Goal: Task Accomplishment & Management: Manage account settings

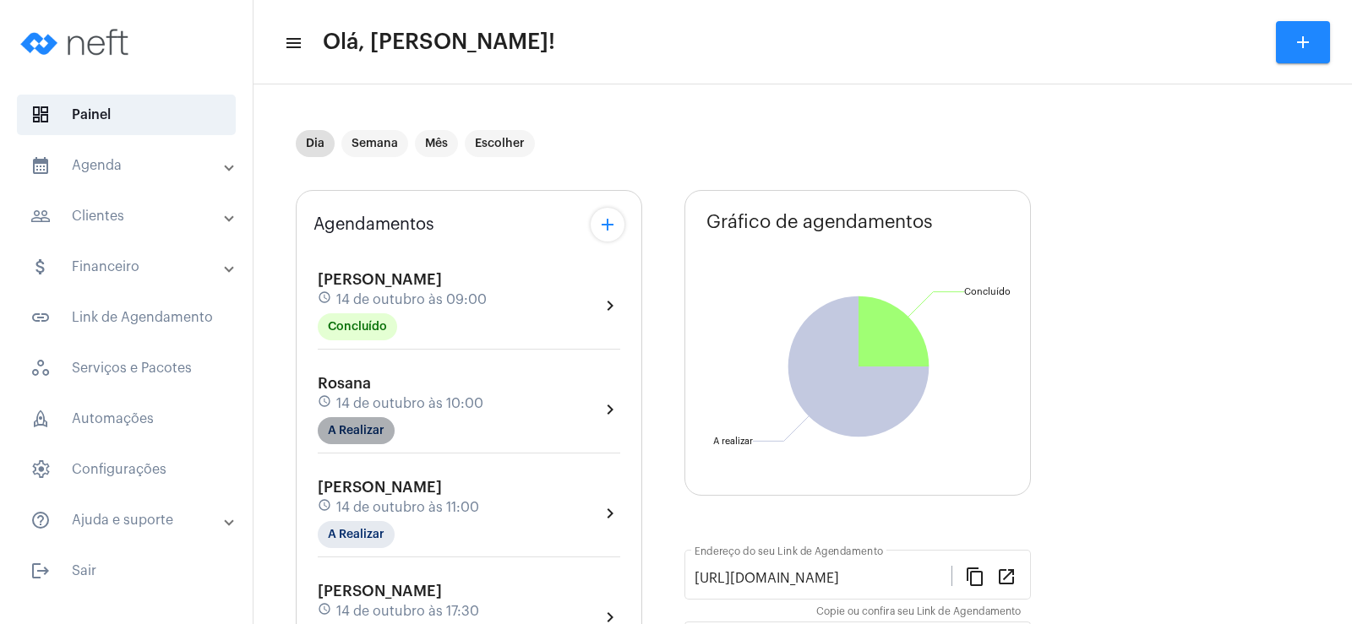
click at [351, 441] on mat-chip "A Realizar" at bounding box center [356, 430] width 77 height 27
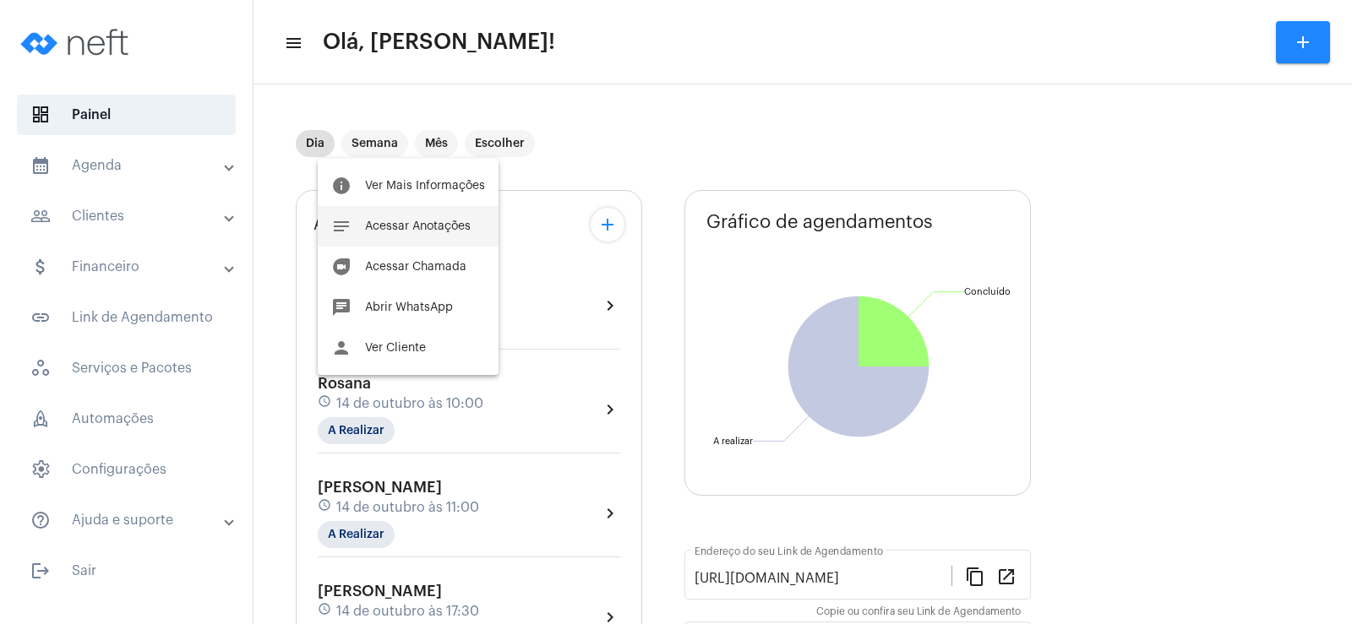
click at [440, 215] on button "notes Acessar Anotações" at bounding box center [408, 226] width 181 height 41
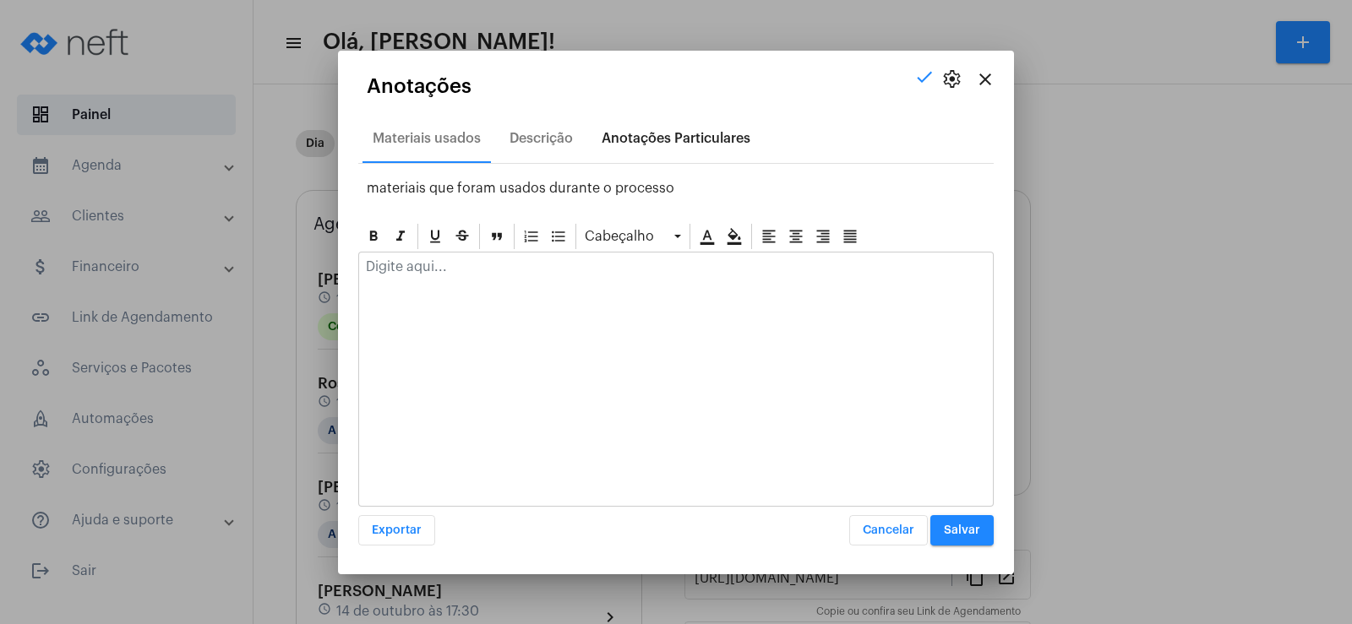
click at [660, 139] on div "Anotações Particulares" at bounding box center [675, 138] width 149 height 15
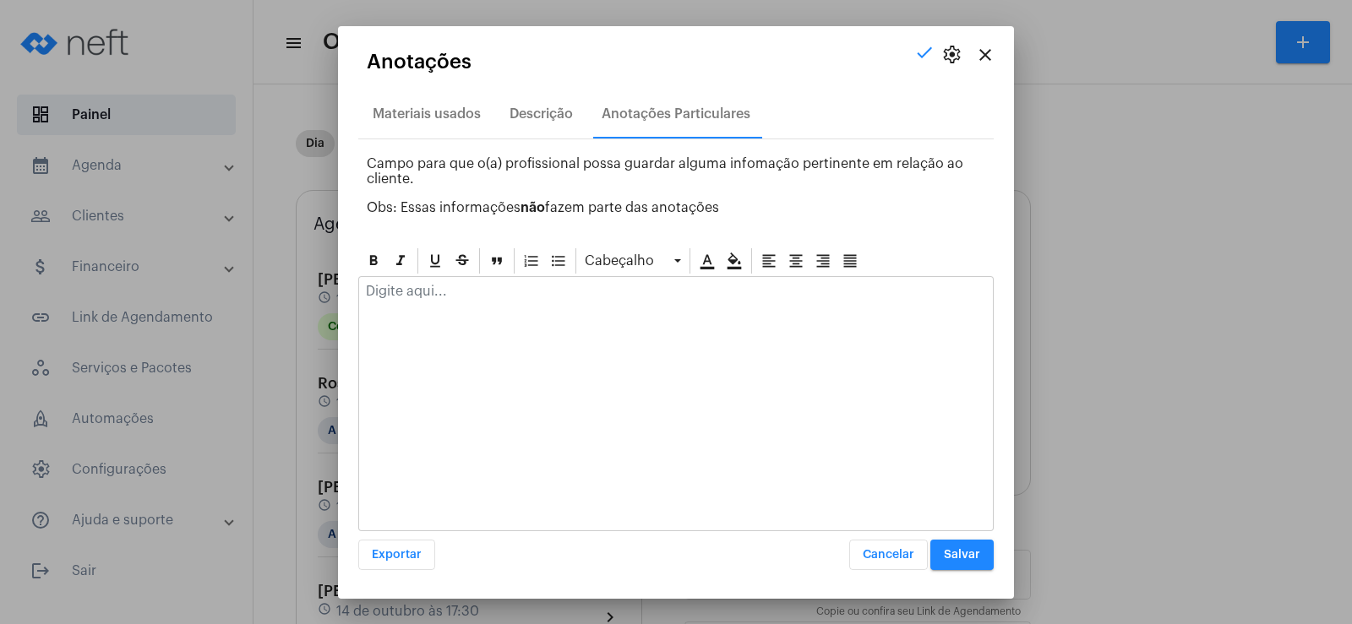
click at [498, 298] on p at bounding box center [676, 291] width 620 height 15
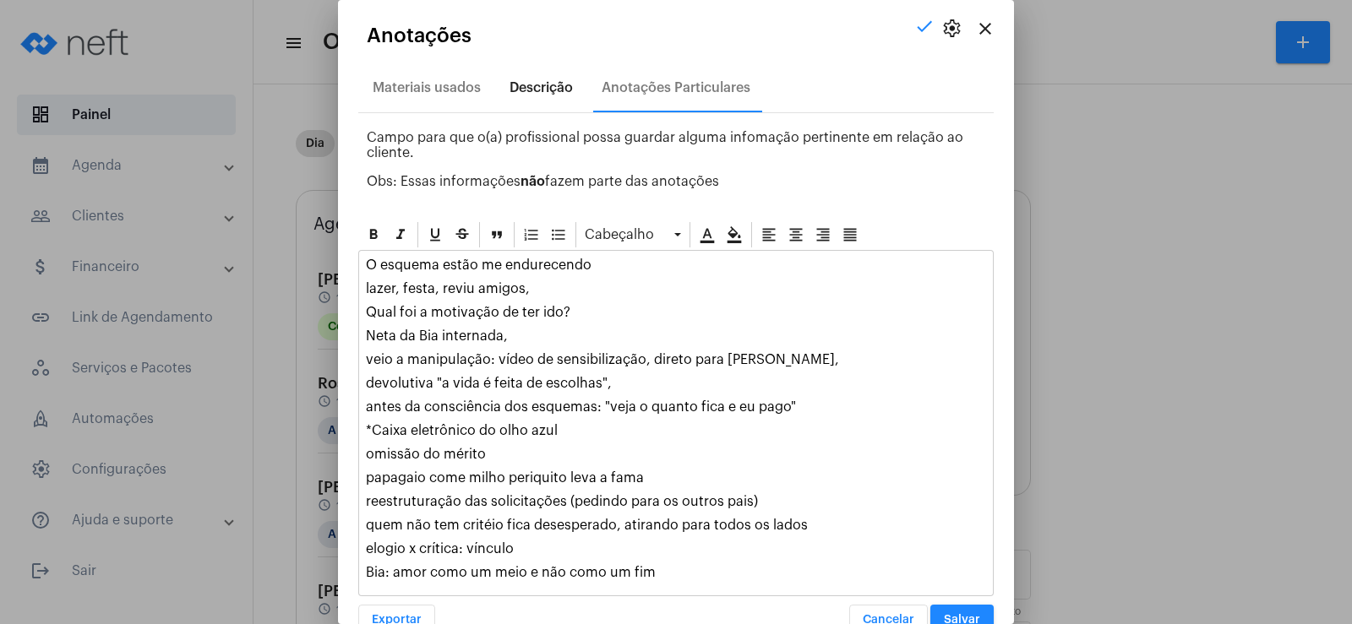
click at [556, 89] on div "Descrição" at bounding box center [540, 87] width 63 height 15
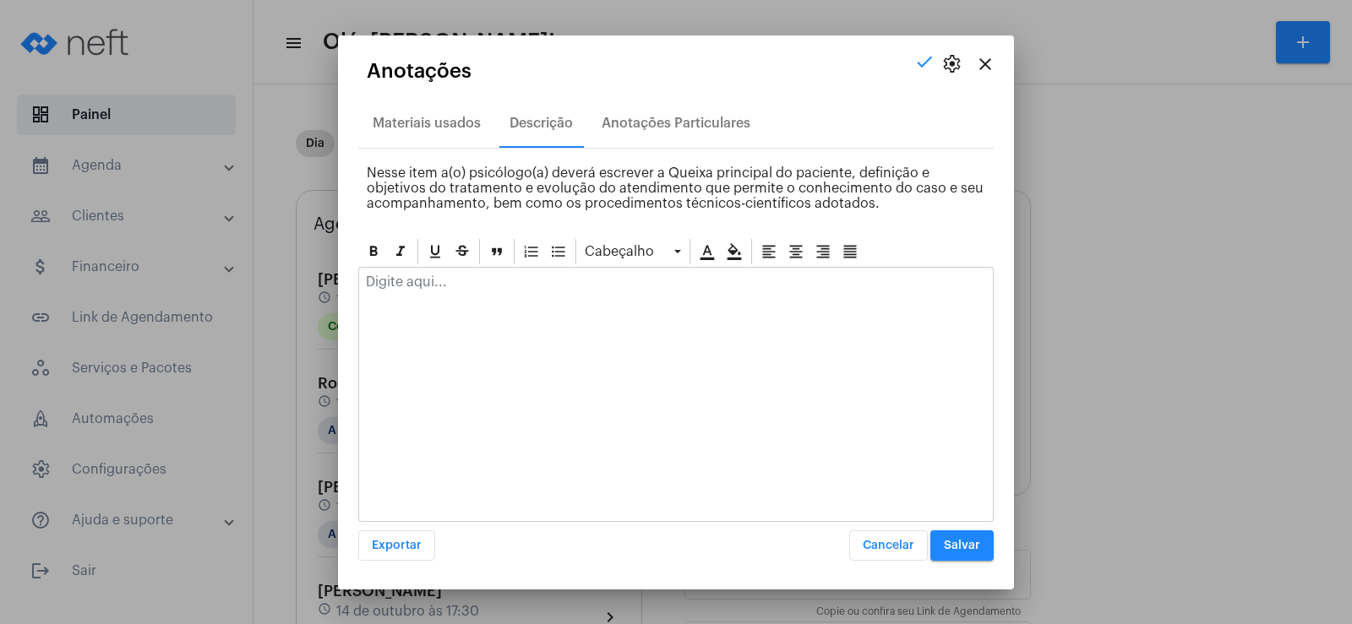
click at [525, 282] on p at bounding box center [676, 282] width 620 height 15
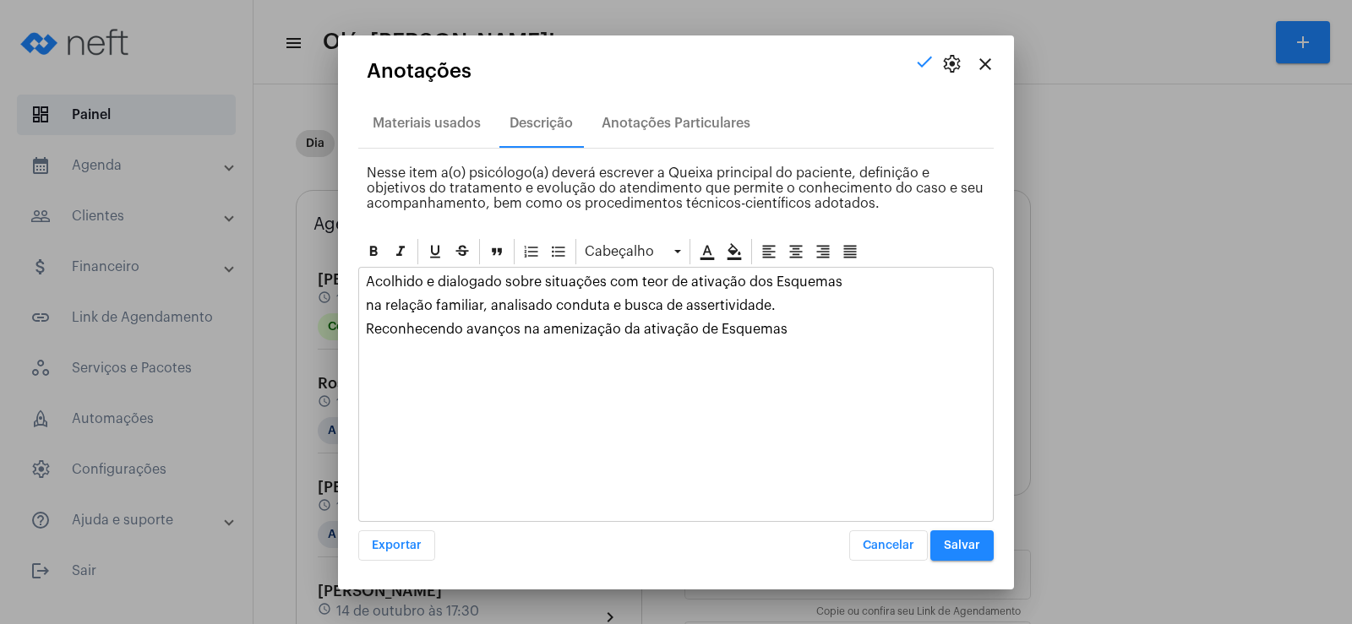
click at [362, 307] on div "Acolhido e dialogado sobre situações com teor de ativação dos Esquemas na relaç…" at bounding box center [676, 310] width 634 height 84
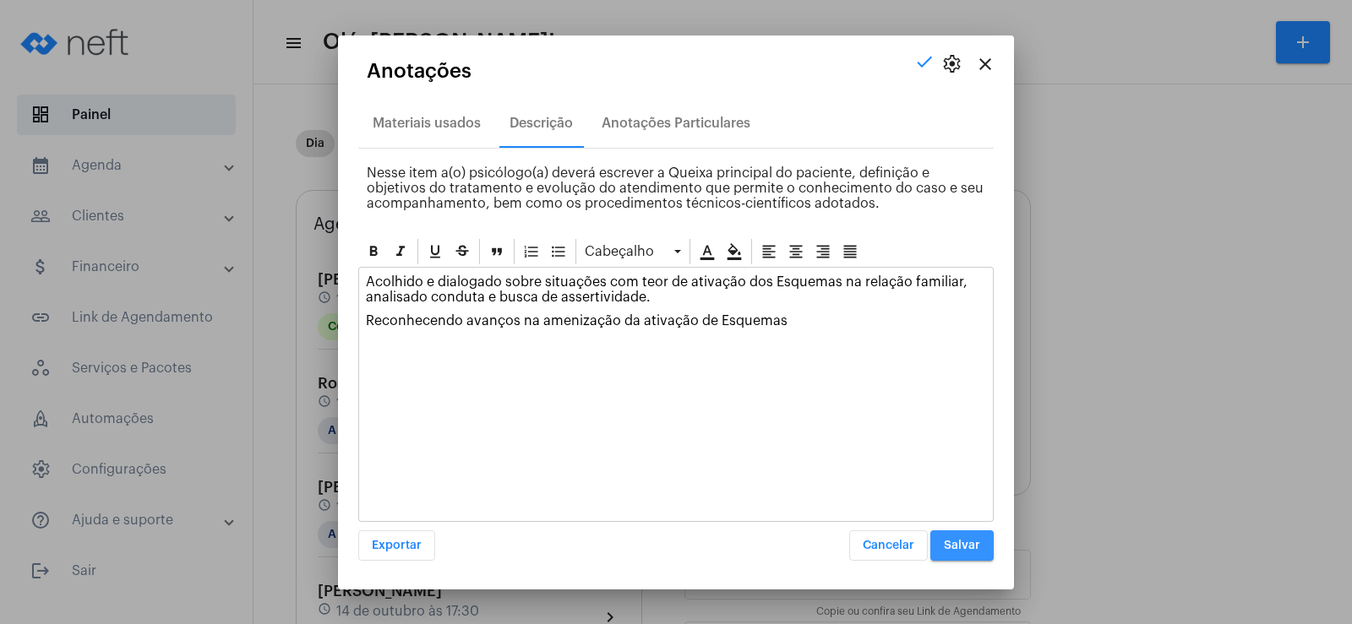
click at [966, 537] on button "Salvar" at bounding box center [961, 545] width 63 height 30
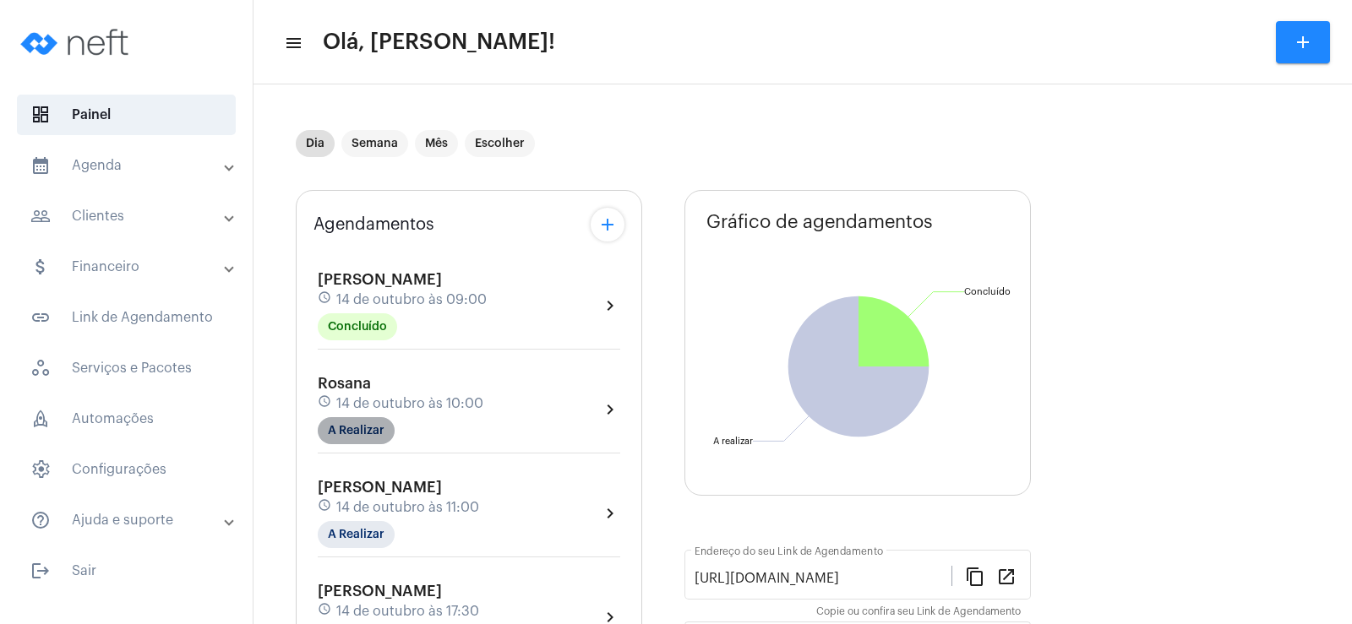
click at [356, 430] on mat-chip "A Realizar" at bounding box center [356, 430] width 77 height 27
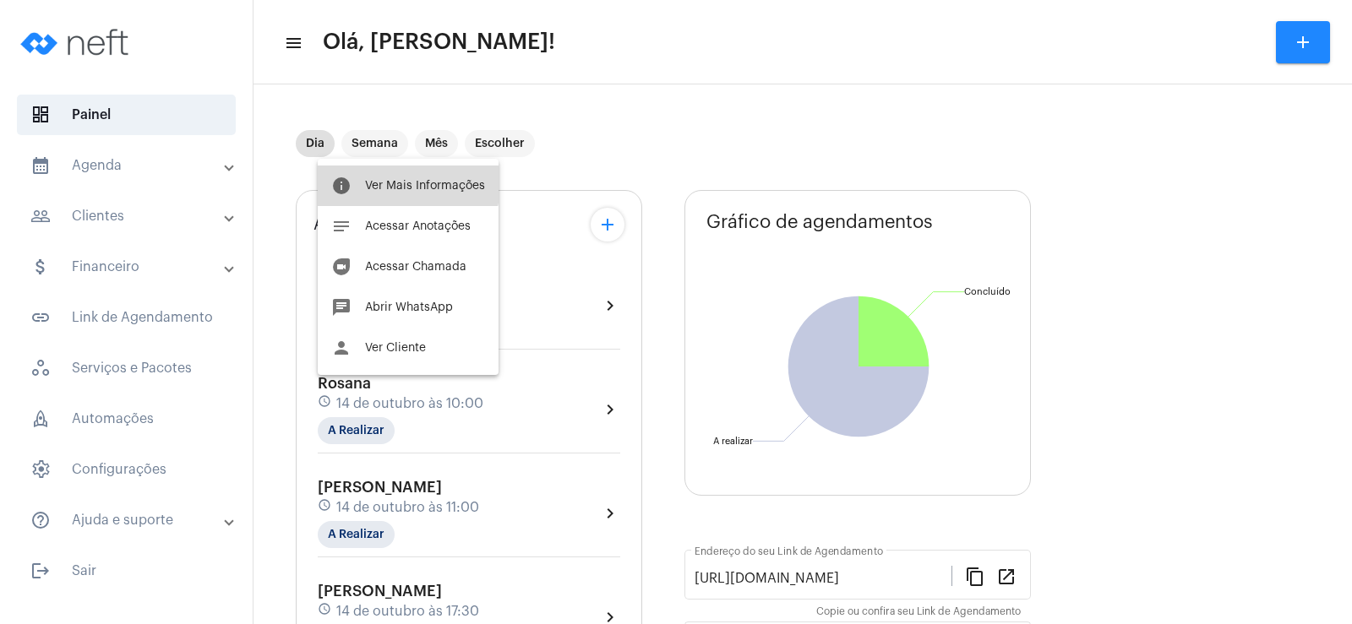
click at [368, 166] on button "info Ver Mais Informações" at bounding box center [408, 186] width 181 height 41
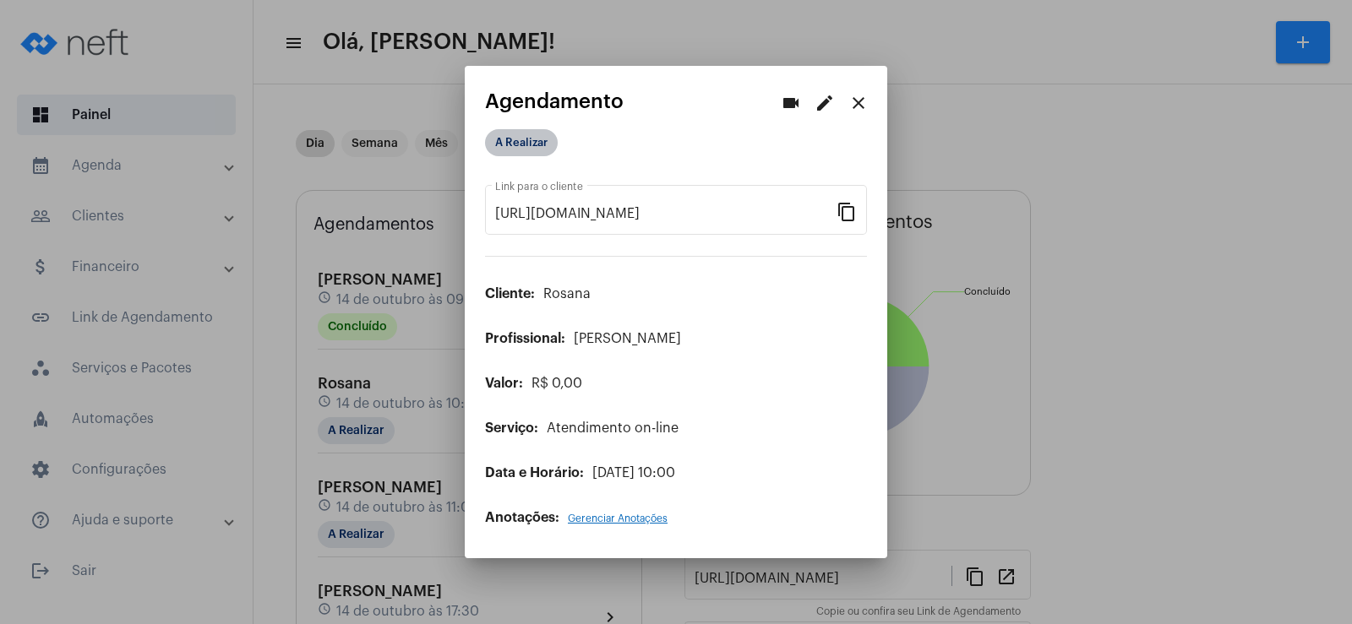
click at [546, 139] on mat-chip "A Realizar" at bounding box center [521, 142] width 73 height 27
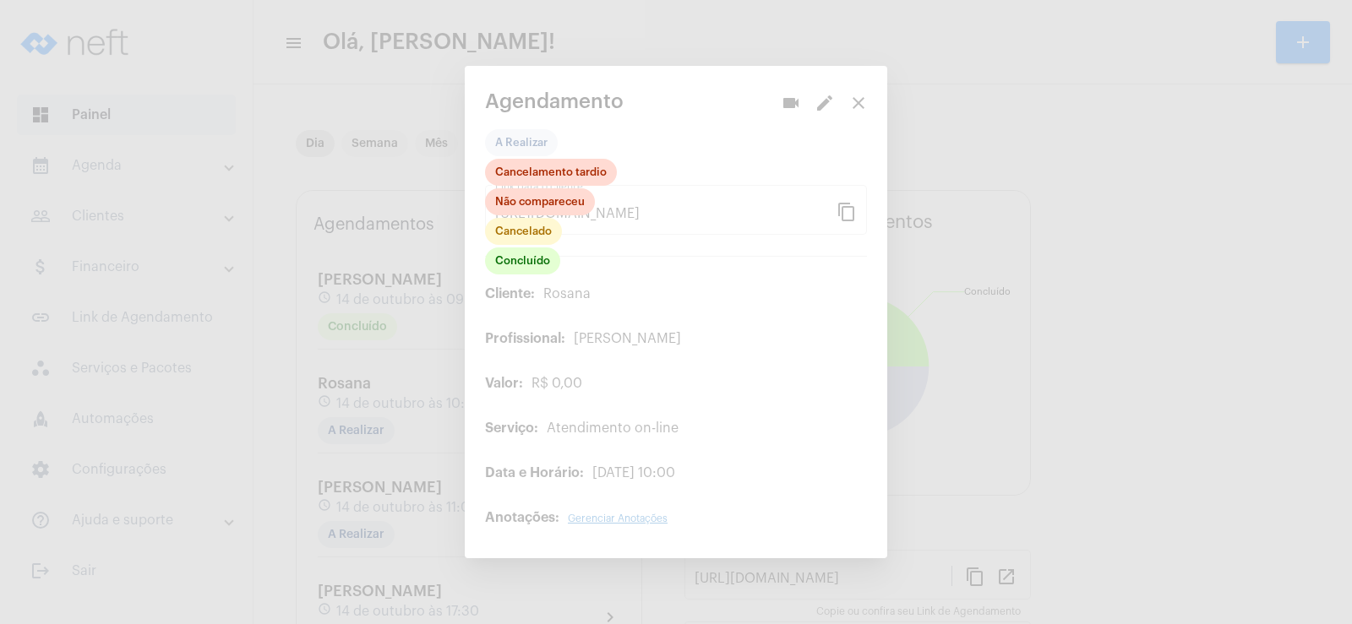
click at [537, 246] on div "Concluído Cancelado Não compareceu Cancelamento tardio" at bounding box center [551, 218] width 132 height 118
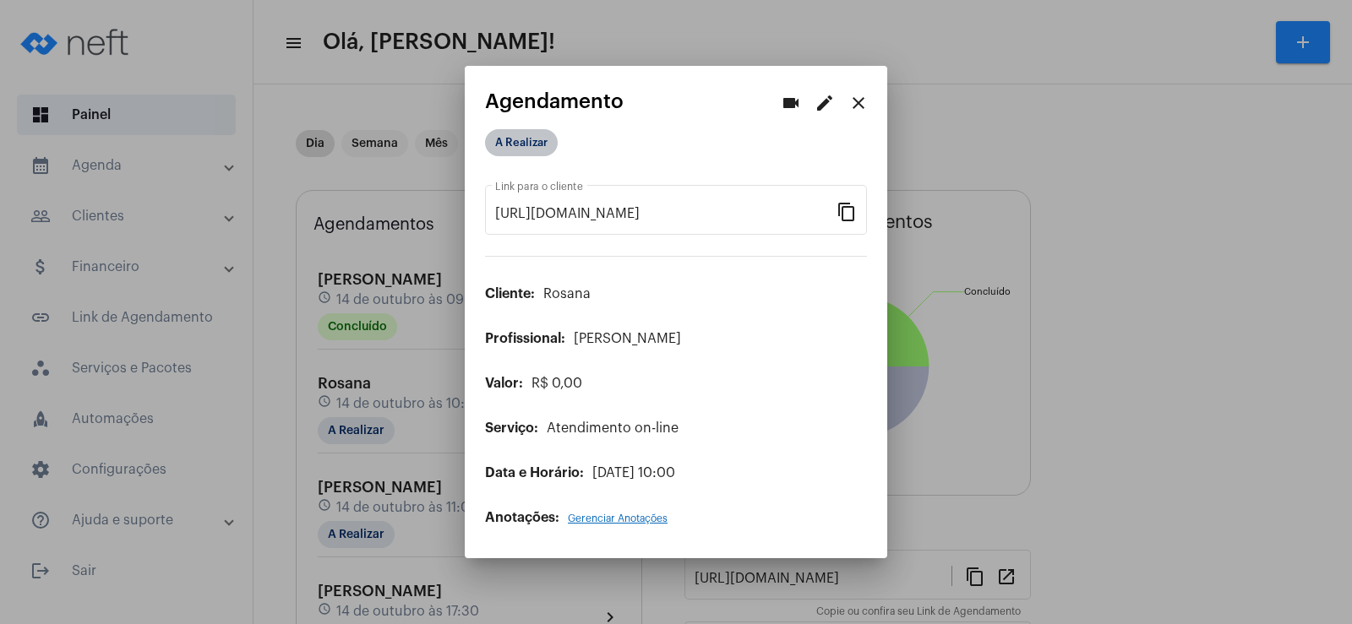
click at [522, 133] on mat-chip "A Realizar" at bounding box center [521, 142] width 73 height 27
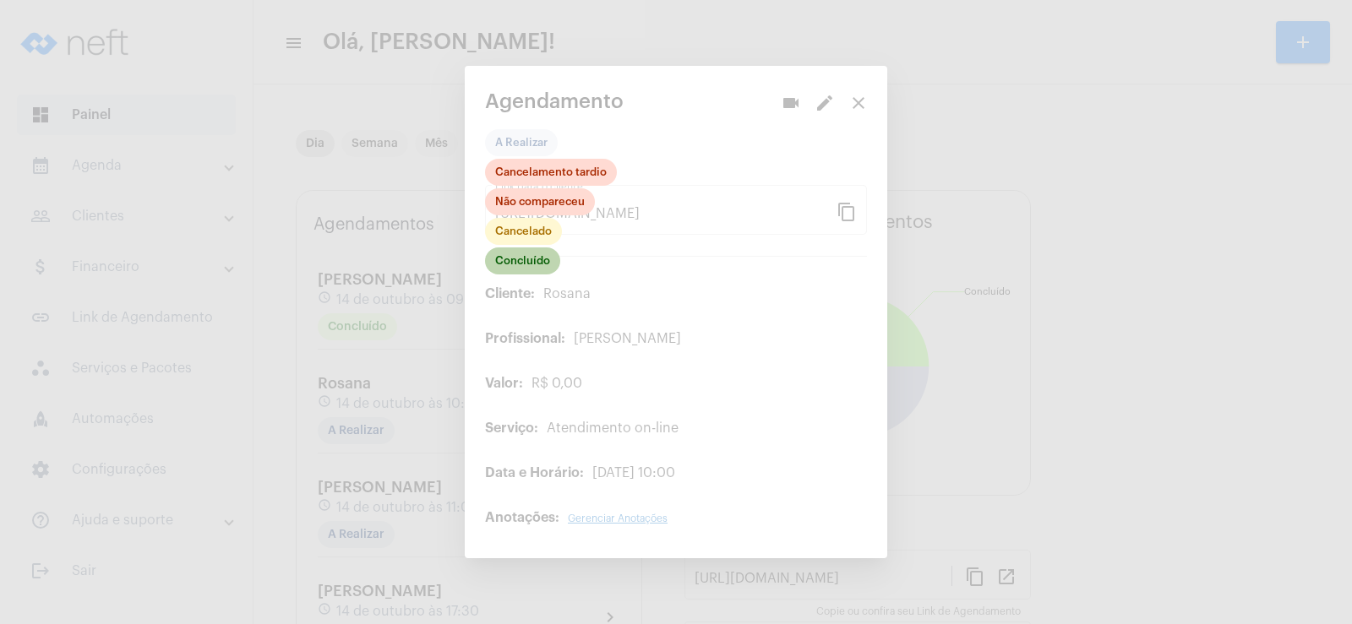
click at [519, 267] on mat-chip "Concluído" at bounding box center [522, 261] width 75 height 27
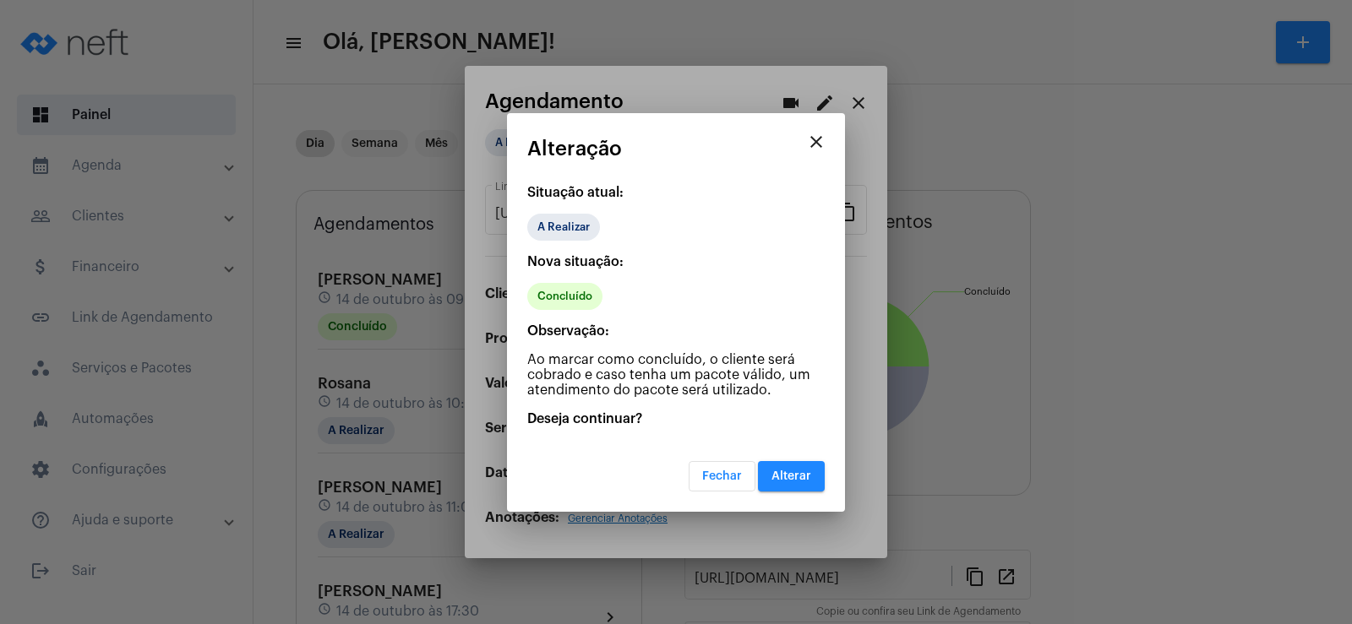
click at [779, 474] on span "Alterar" at bounding box center [791, 477] width 40 height 12
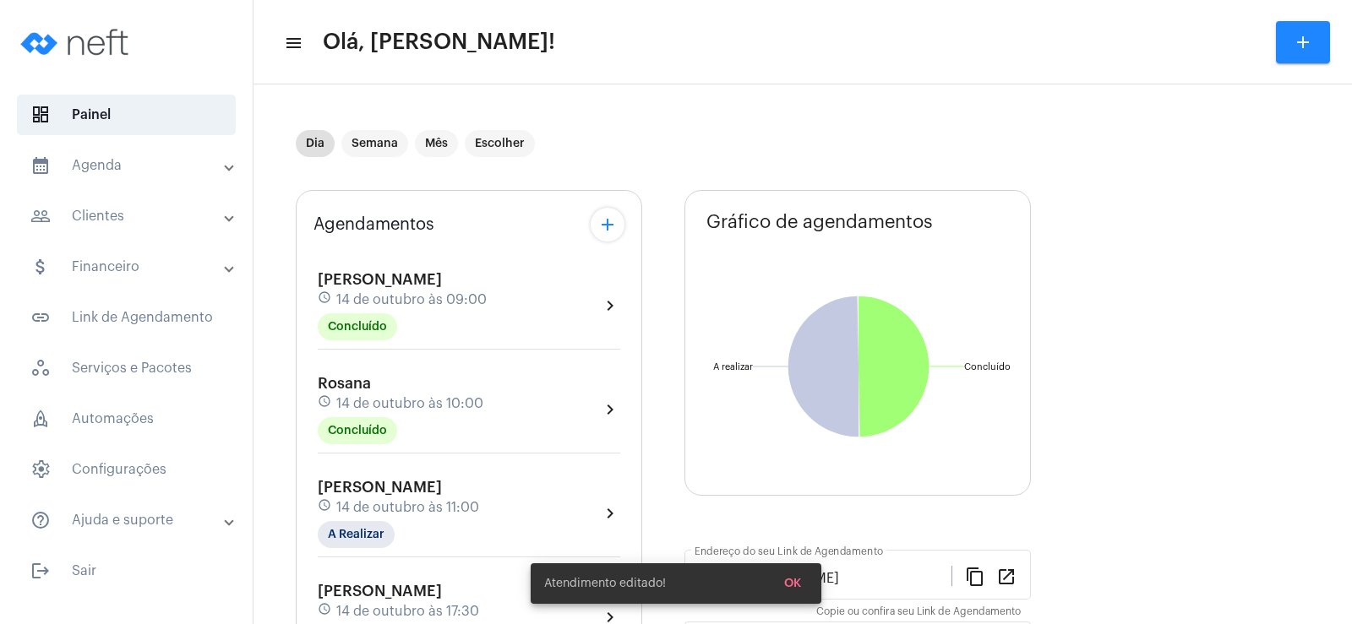
scroll to position [84, 0]
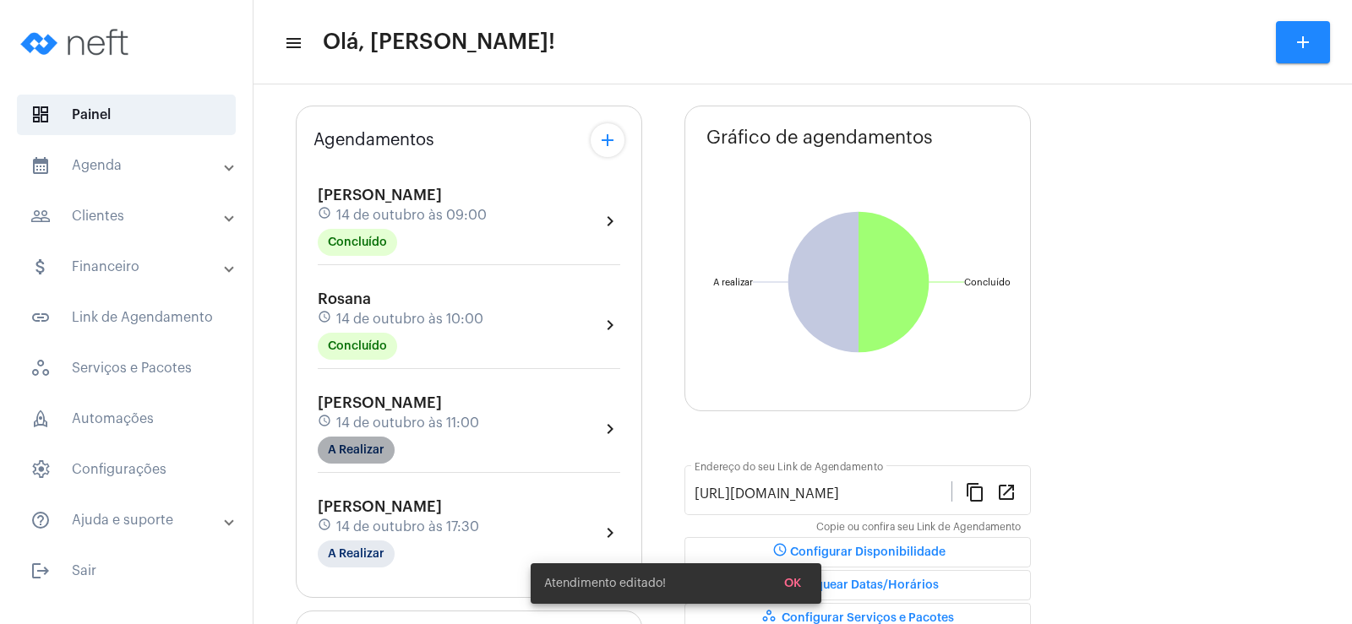
click at [343, 453] on mat-chip "A Realizar" at bounding box center [356, 450] width 77 height 27
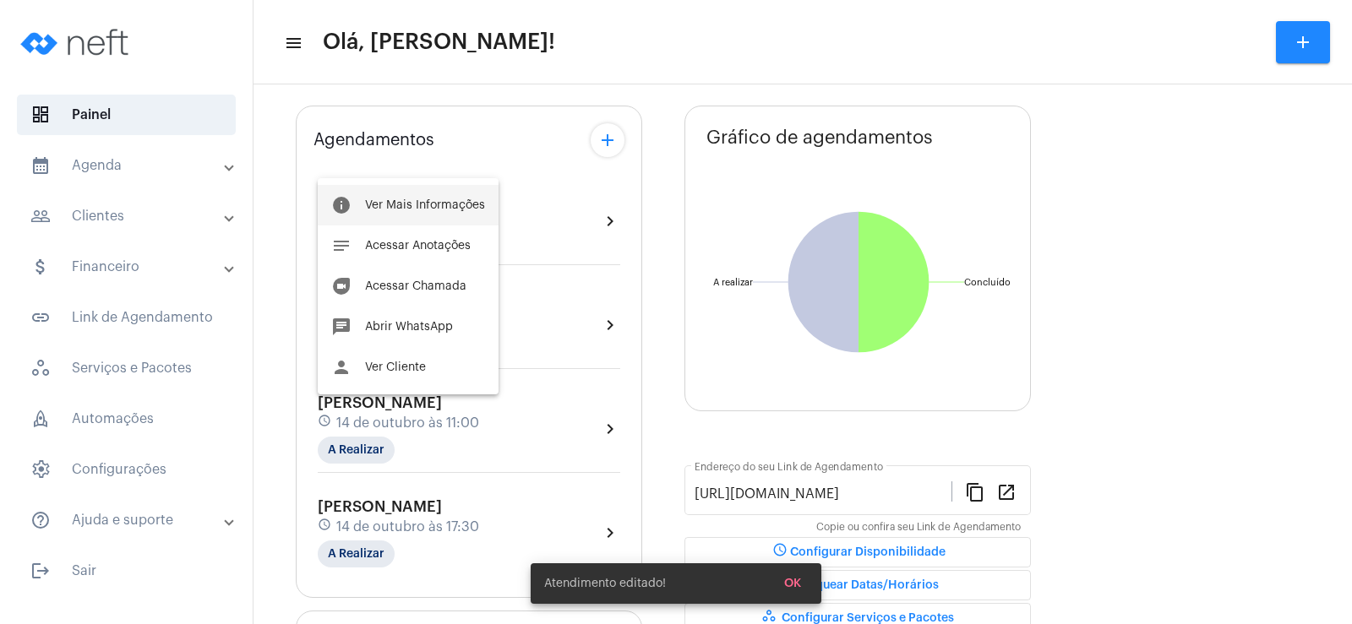
click at [453, 220] on button "info Ver Mais Informações" at bounding box center [408, 205] width 181 height 41
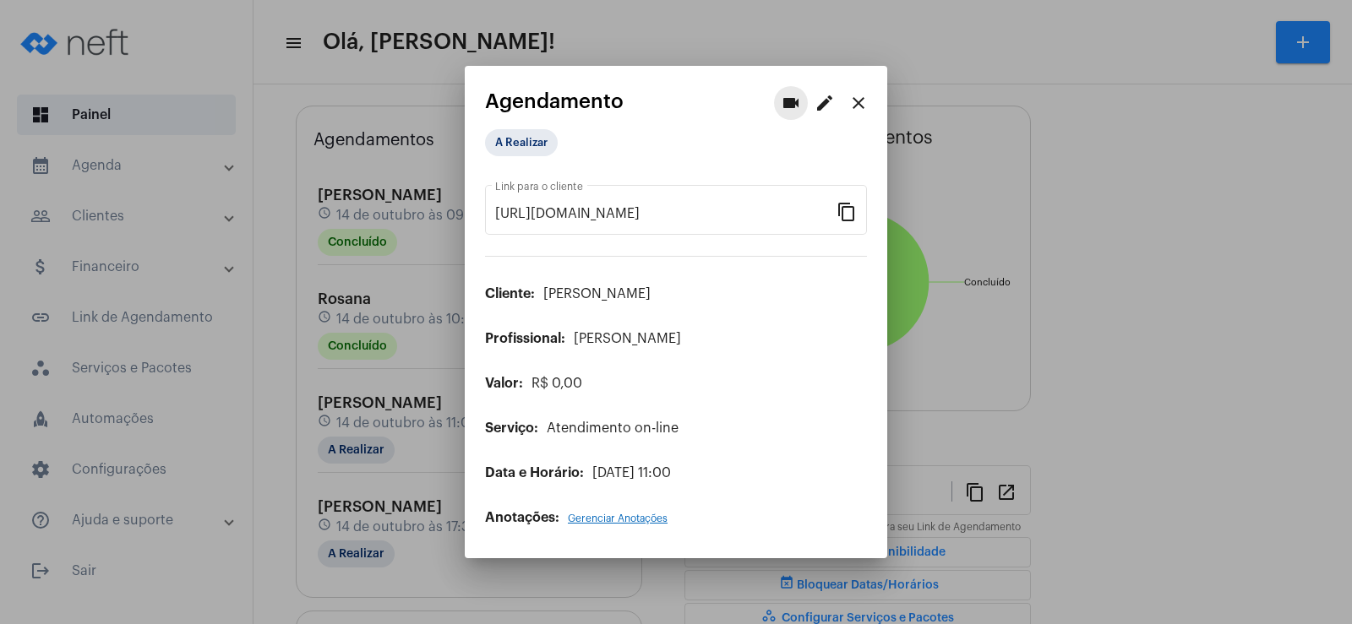
click at [793, 101] on mat-icon "videocam" at bounding box center [791, 103] width 20 height 20
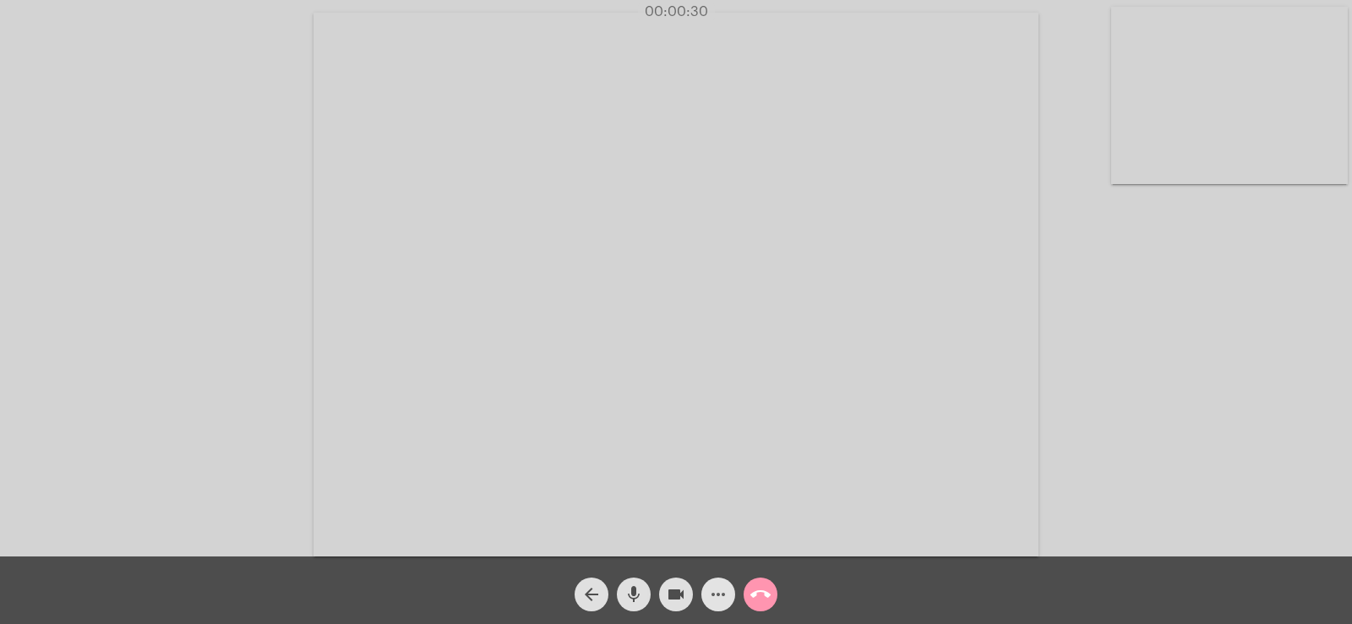
click at [722, 597] on mat-icon "more_horiz" at bounding box center [718, 595] width 20 height 20
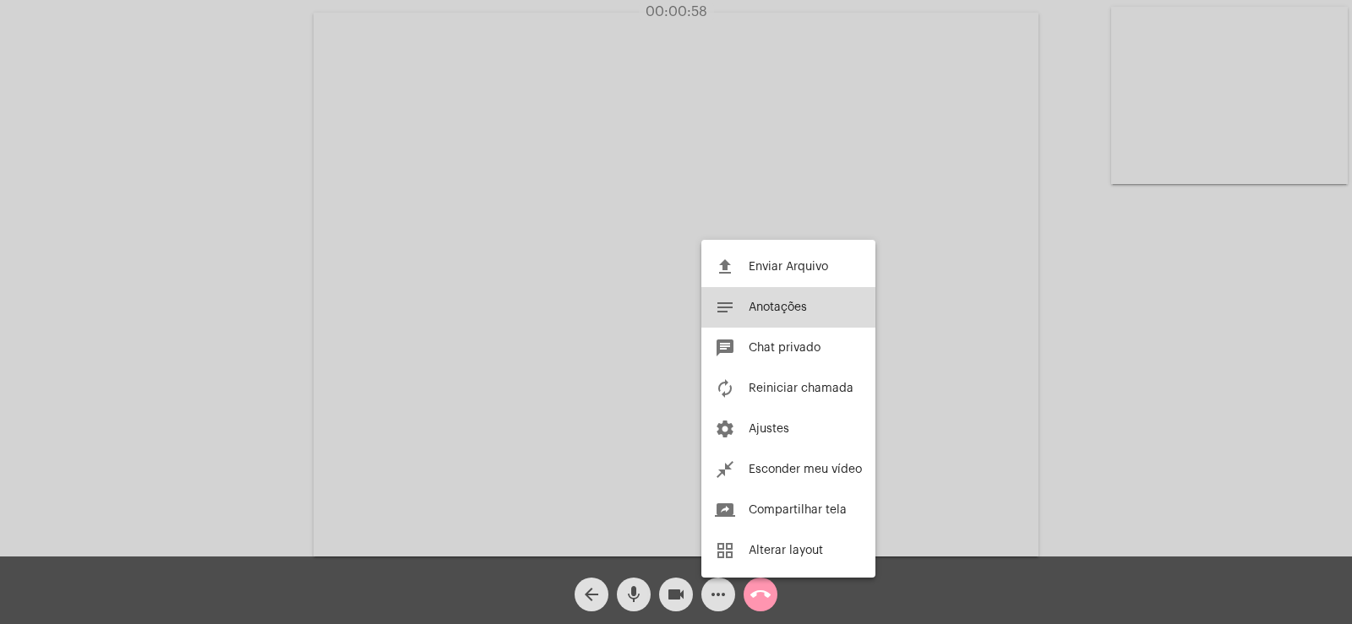
click at [803, 305] on span "Anotações" at bounding box center [777, 308] width 58 height 12
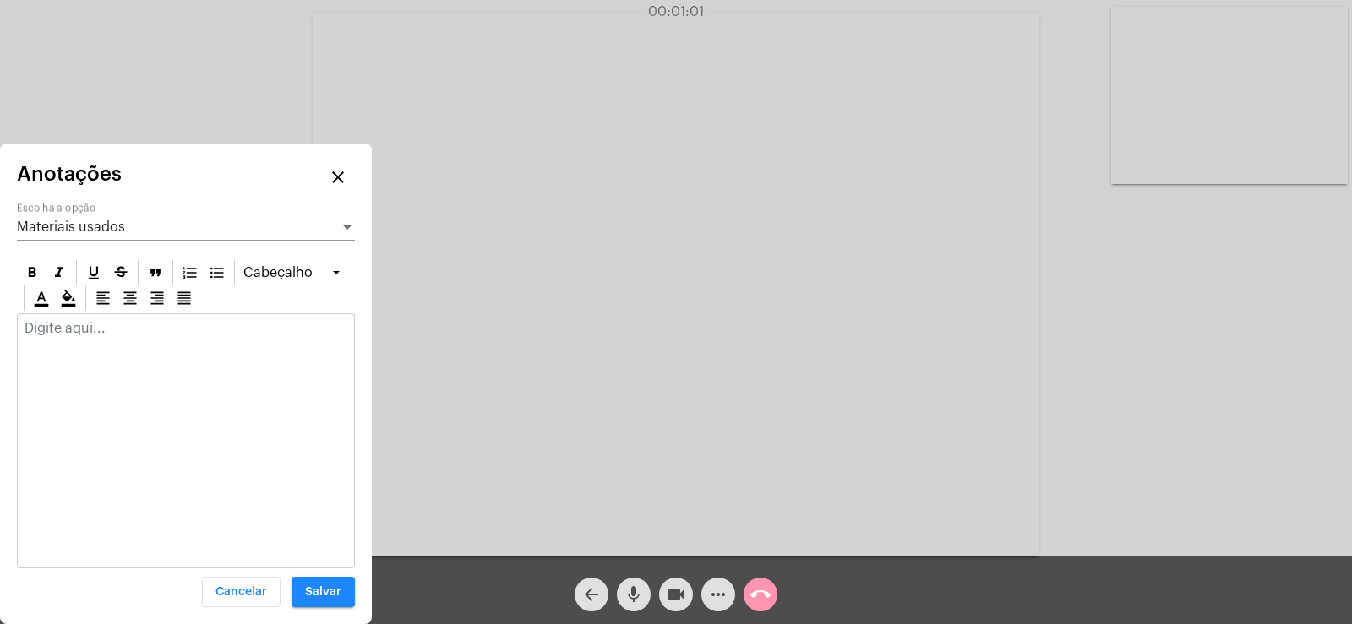
click at [88, 228] on span "Materiais usados" at bounding box center [71, 227] width 108 height 14
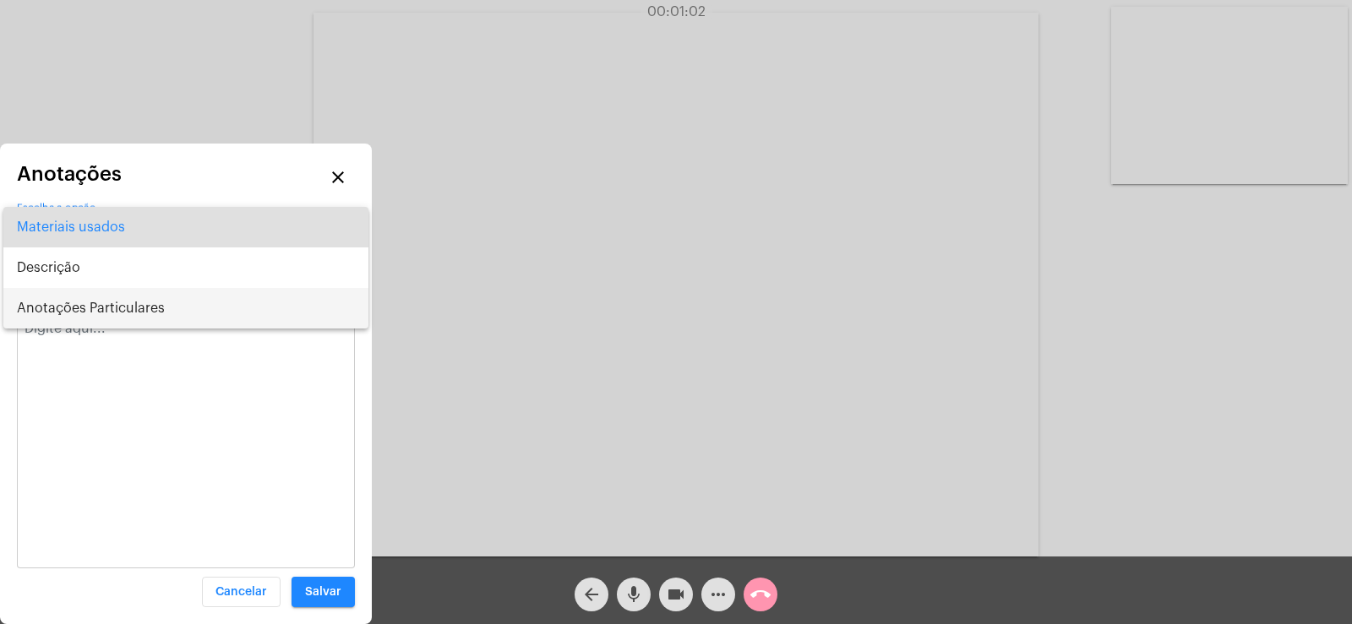
click at [107, 317] on span "Anotações Particulares" at bounding box center [186, 308] width 338 height 41
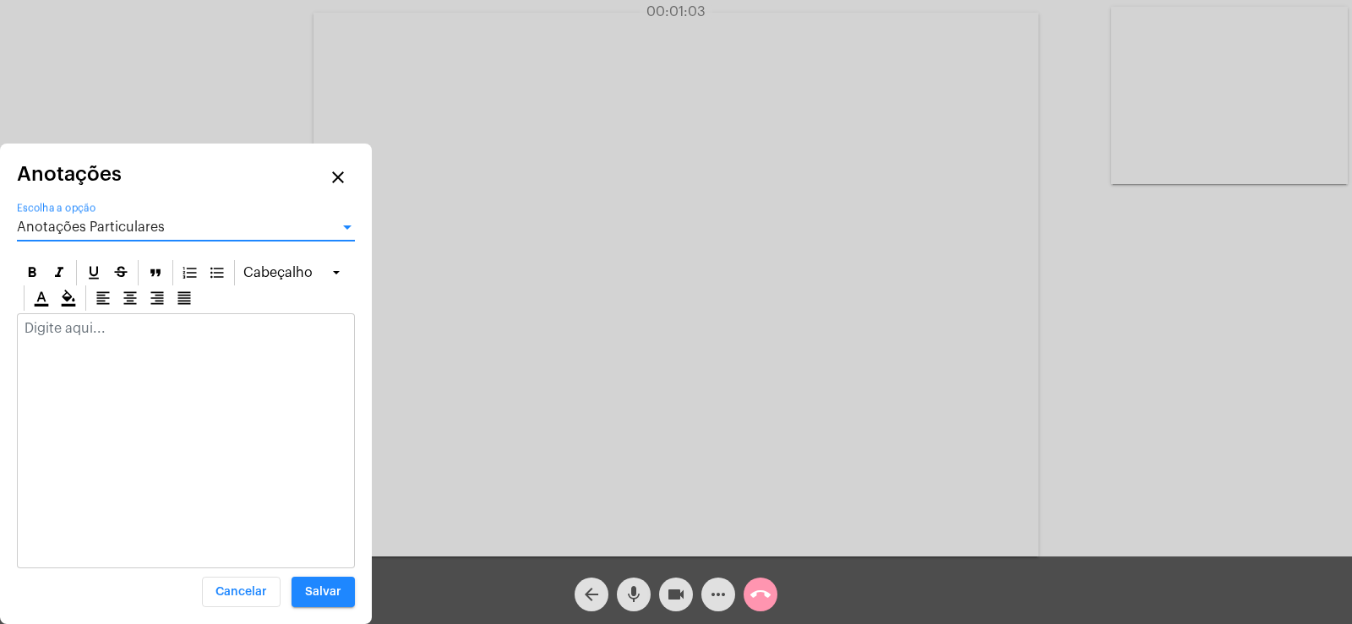
click at [101, 328] on p at bounding box center [185, 328] width 323 height 15
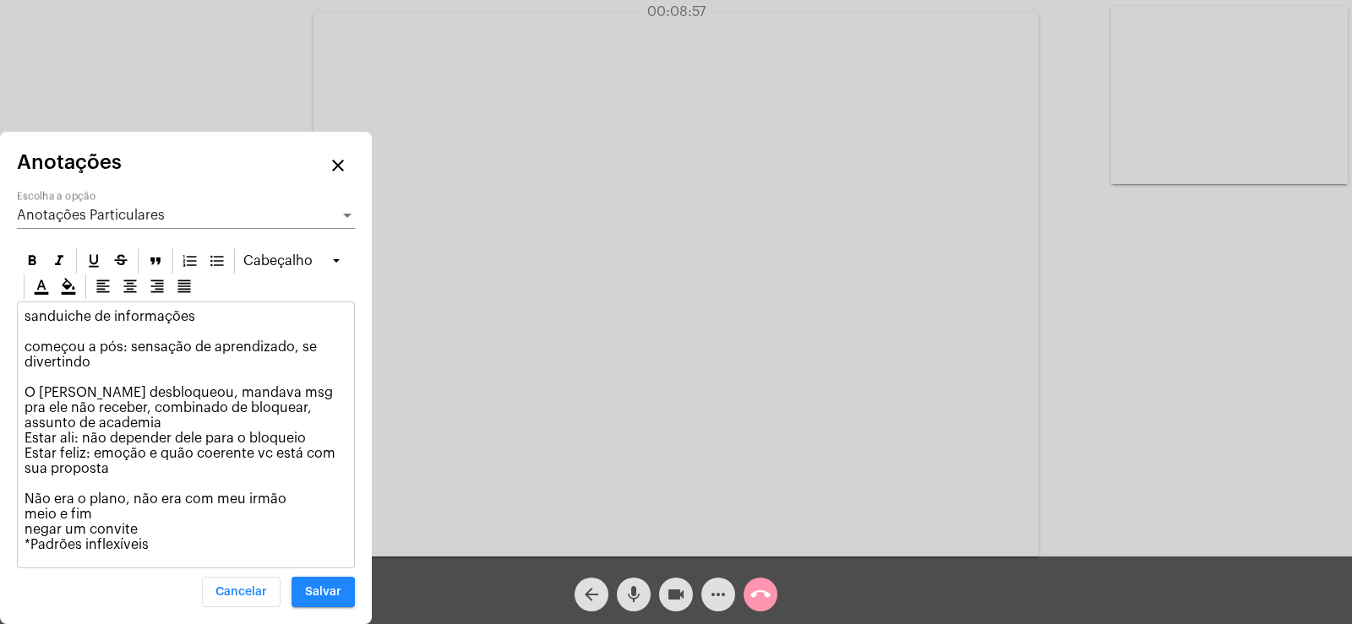
click at [97, 362] on p "sanduiche de informações começou a pós: sensação de aprendizado, se divertindo …" at bounding box center [185, 430] width 323 height 243
click at [171, 536] on p "sanduiche de informações começou a pós: sensação de aprendizado, se divertindo.…" at bounding box center [185, 430] width 323 height 243
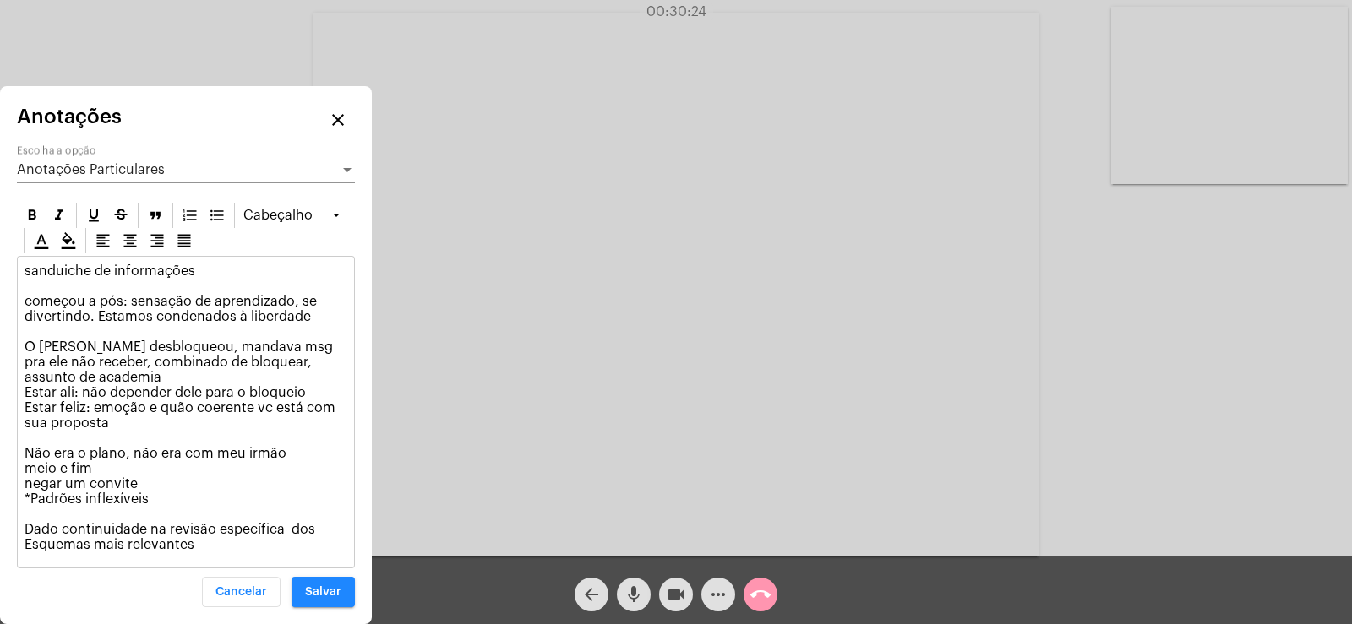
drag, startPoint x: 20, startPoint y: 528, endPoint x: 201, endPoint y: 549, distance: 182.0
click at [201, 549] on div "sanduiche de informações começou a pós: sensação de aprendizado, se divertindo.…" at bounding box center [186, 412] width 336 height 311
copy p "Dado continuidade na revisão específica dos Esquemas mais relevantes"
click at [90, 169] on span "Anotações Particulares" at bounding box center [91, 170] width 148 height 14
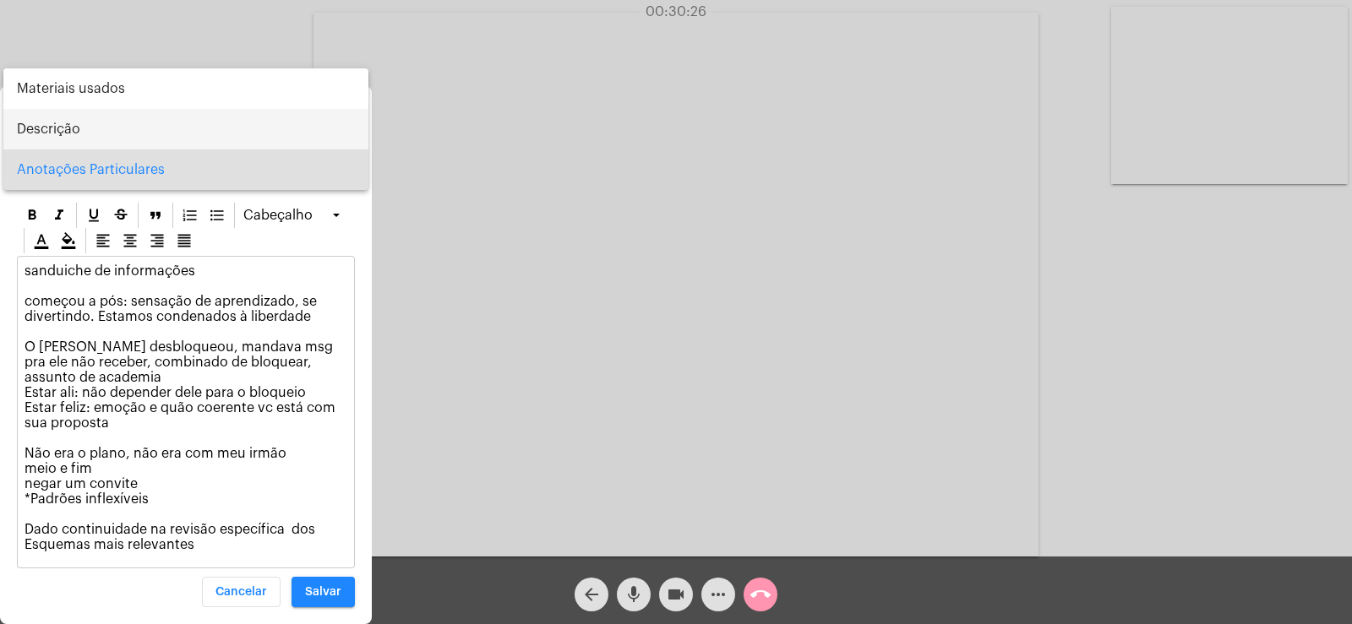
click at [79, 123] on span "Descrição" at bounding box center [186, 129] width 338 height 41
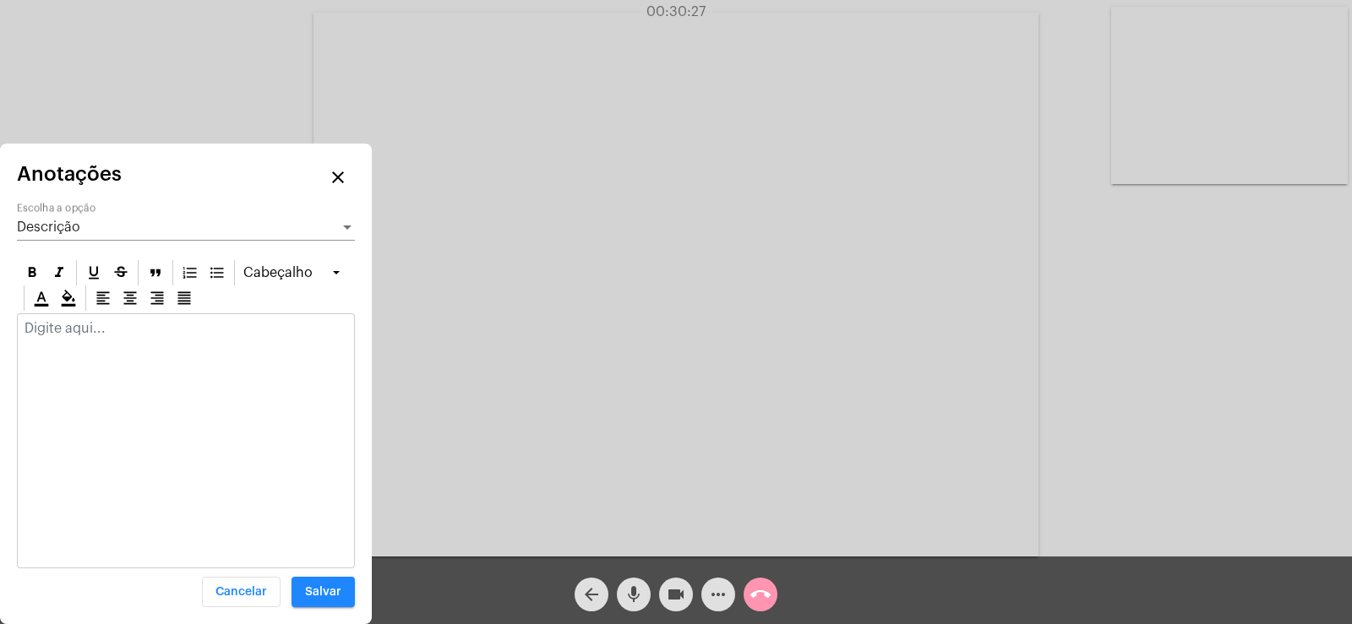
click at [48, 327] on p at bounding box center [185, 328] width 323 height 15
click at [22, 324] on div "Dado continuidade na revisão específica dos Esquemas mais relevantes" at bounding box center [186, 340] width 336 height 52
click at [48, 238] on div "Descrição Escolha a opção" at bounding box center [186, 222] width 338 height 38
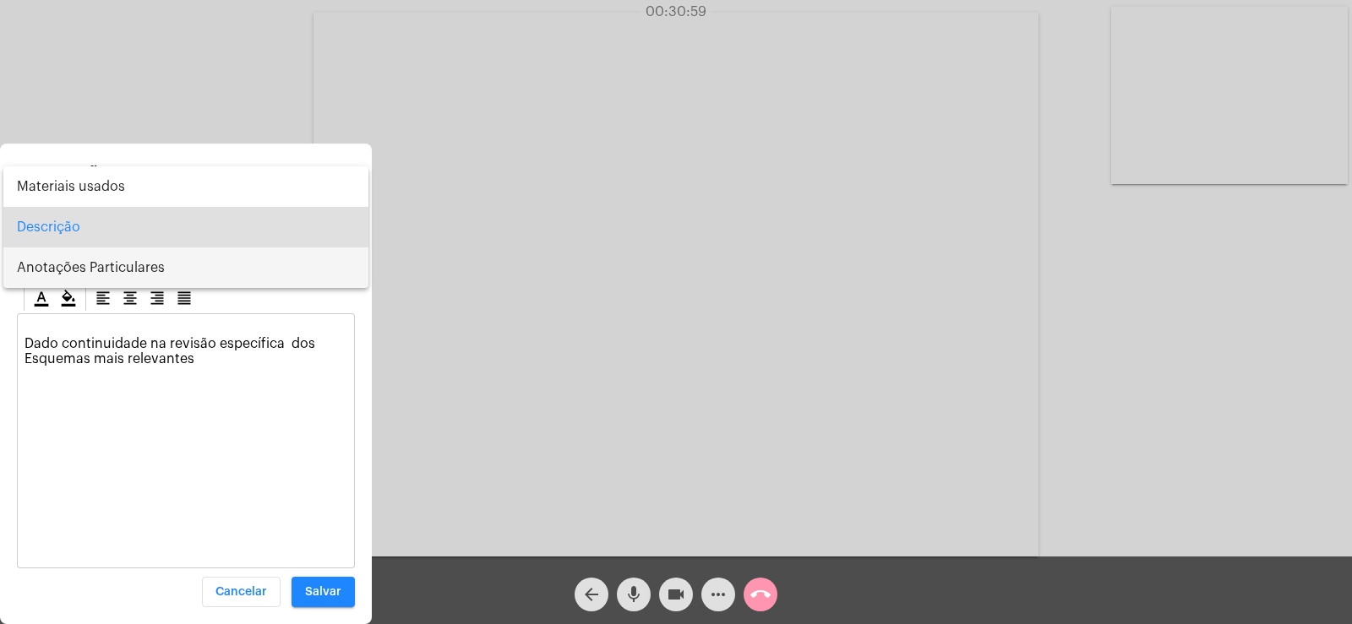
click at [48, 264] on span "Anotações Particulares" at bounding box center [186, 268] width 338 height 41
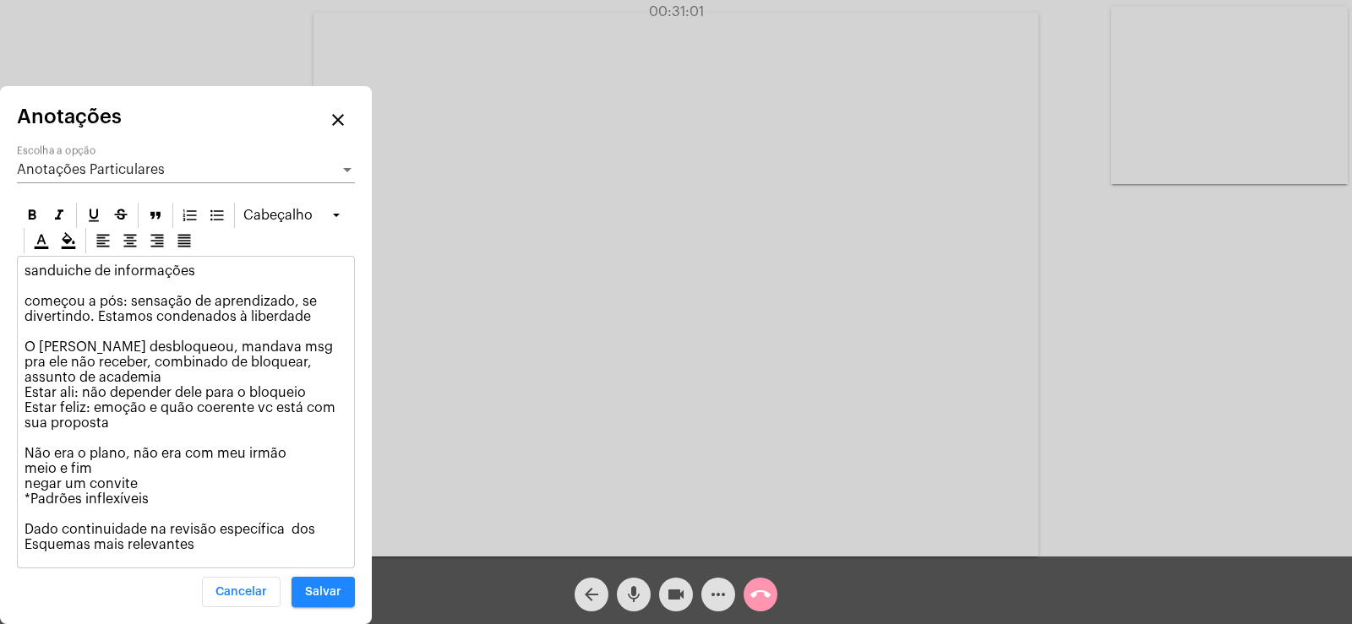
click at [205, 553] on div "sanduiche de informações começou a pós: sensação de aprendizado, se divertindo.…" at bounding box center [186, 412] width 336 height 311
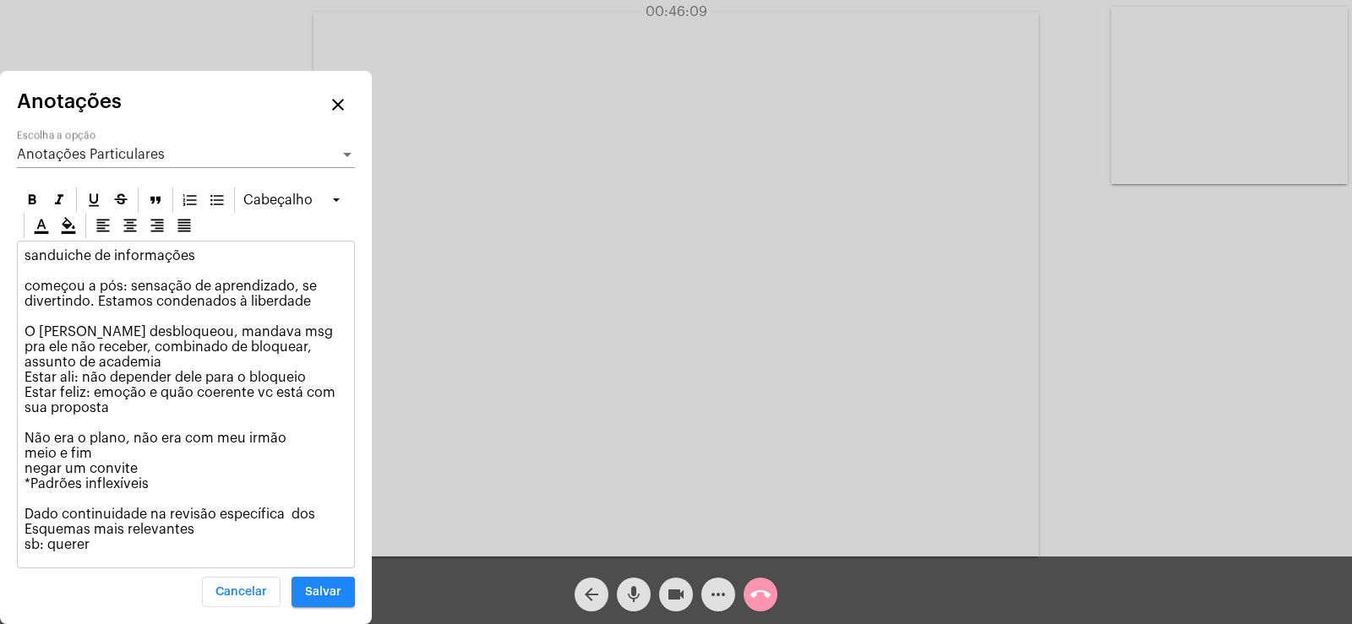
click at [70, 158] on span "Anotações Particulares" at bounding box center [91, 155] width 148 height 14
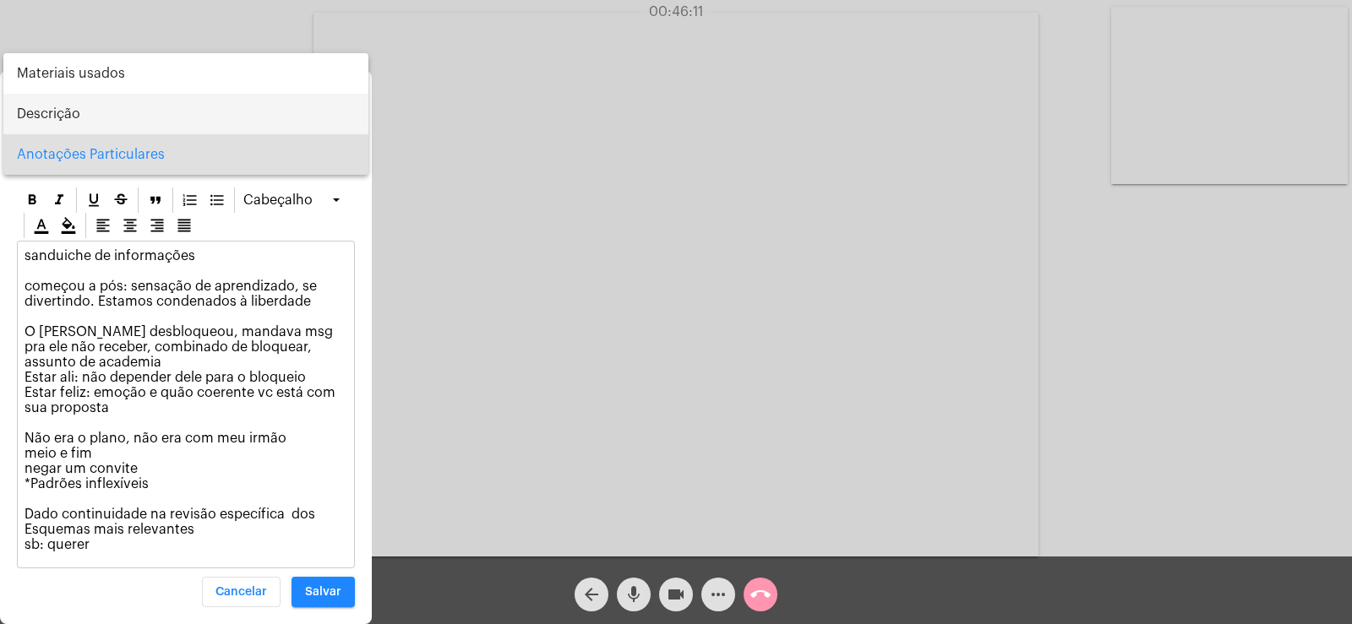
click at [43, 110] on span "Descrição" at bounding box center [186, 114] width 338 height 41
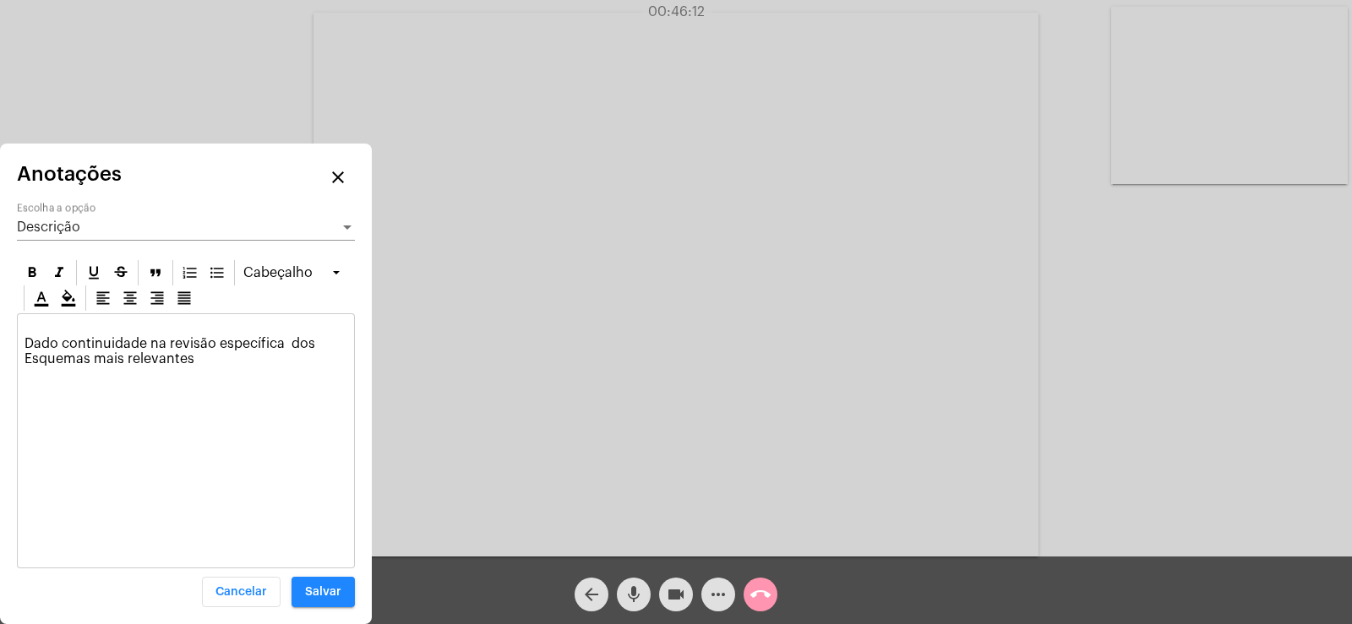
click at [32, 326] on p "Dado continuidade na revisão específica dos Esquemas mais relevantes" at bounding box center [185, 344] width 323 height 46
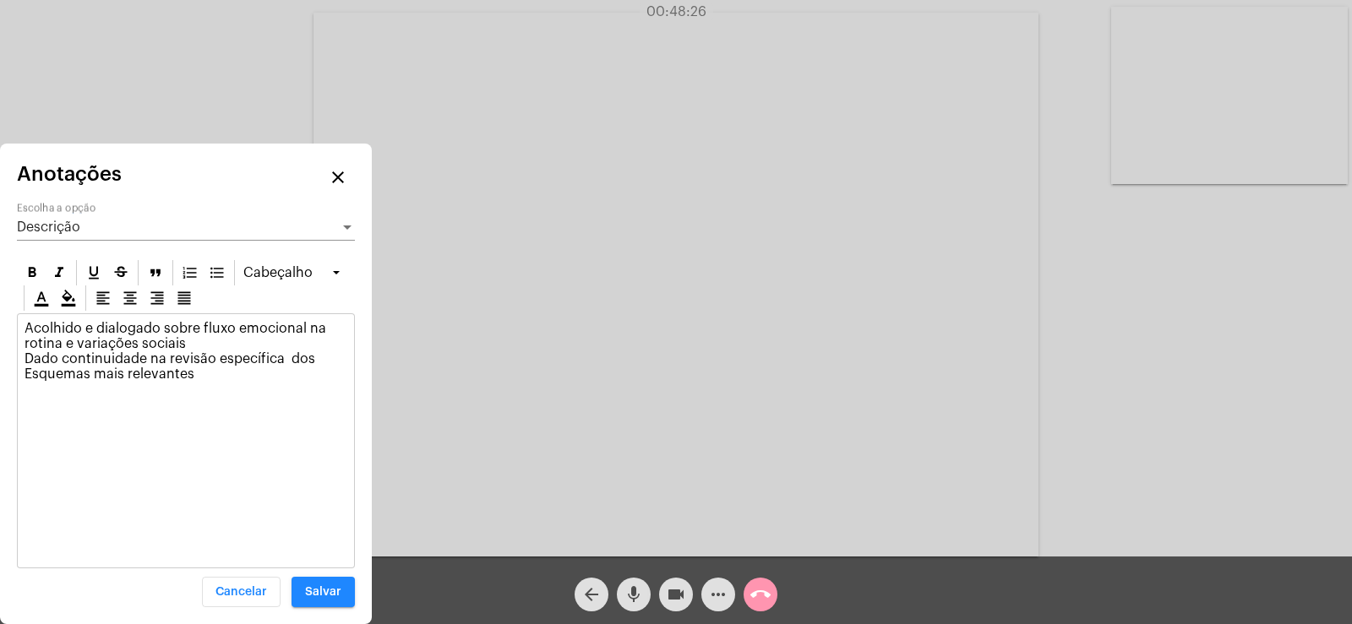
click at [304, 319] on div "Acolhido e dialogado sobre fluxo emocional na rotina e variações sociais Dado c…" at bounding box center [186, 355] width 336 height 83
drag, startPoint x: 124, startPoint y: 338, endPoint x: 248, endPoint y: 340, distance: 124.2
click at [248, 340] on p "Acolhido e dialogado sobre fluxo emocional e social na rotina e variações socia…" at bounding box center [185, 351] width 323 height 61
click at [63, 222] on span "Descrição" at bounding box center [48, 227] width 63 height 14
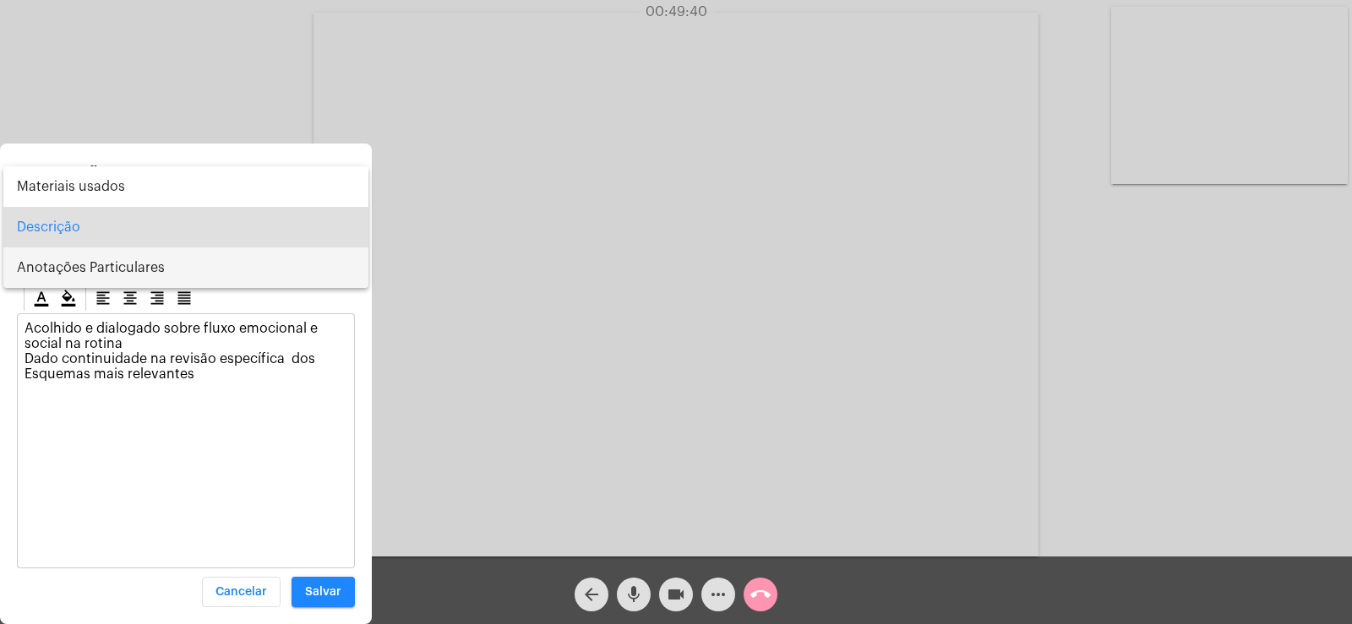
click at [73, 267] on span "Anotações Particulares" at bounding box center [186, 268] width 338 height 41
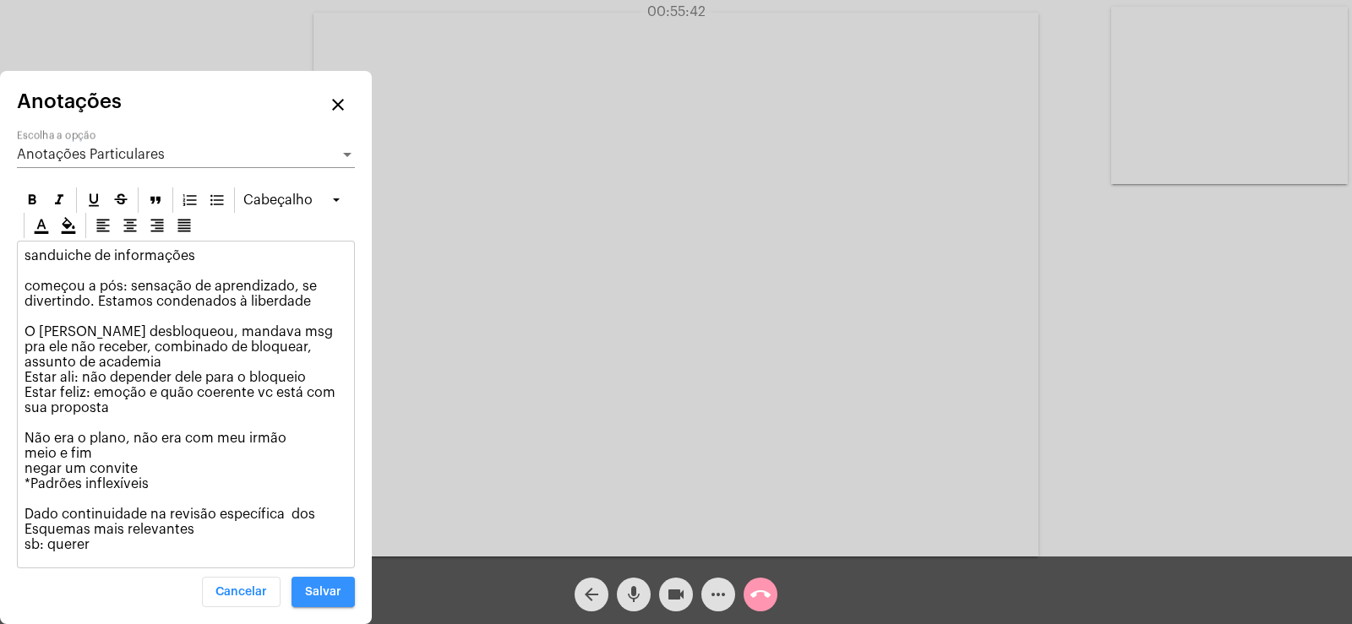
click at [326, 590] on span "Salvar" at bounding box center [323, 592] width 36 height 12
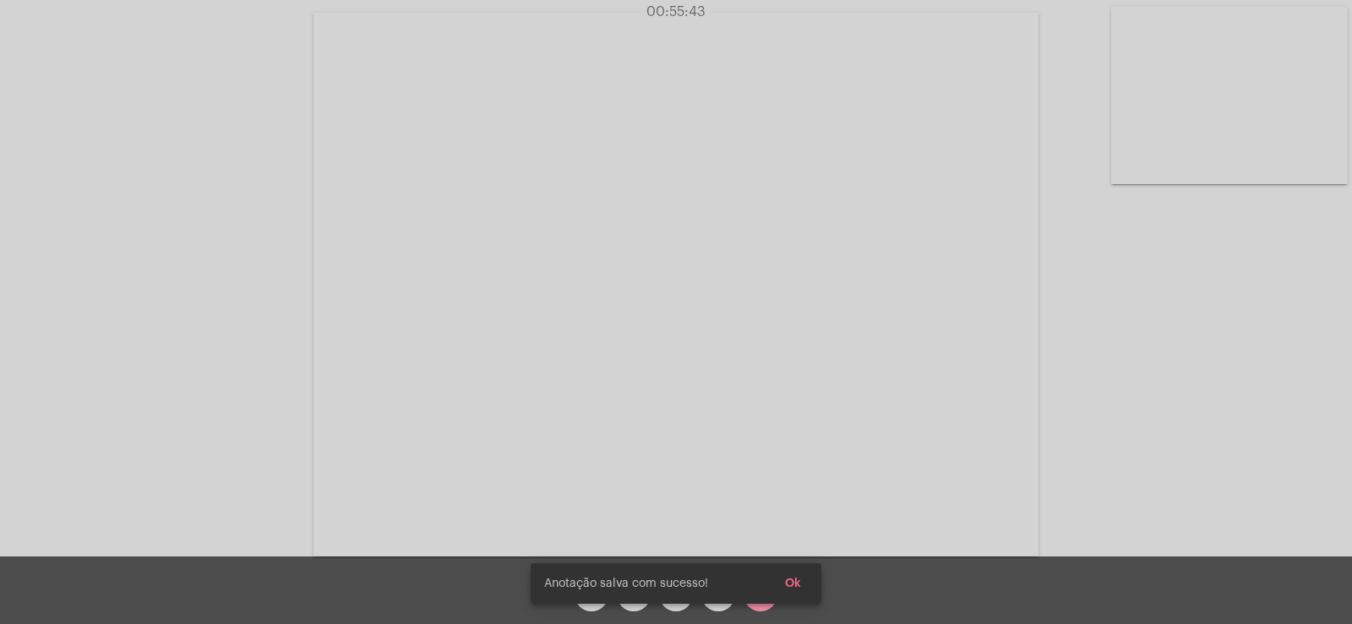
click at [791, 573] on button "Ok" at bounding box center [792, 583] width 43 height 30
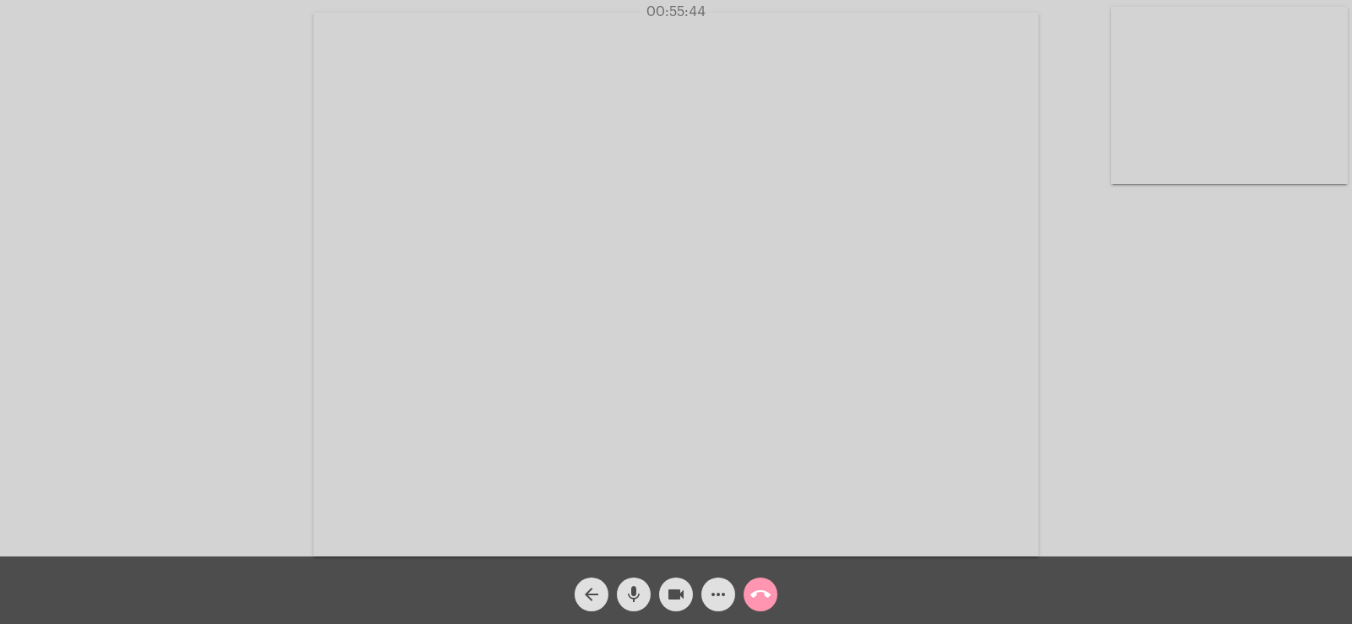
click at [770, 597] on mat-icon "call_end" at bounding box center [760, 595] width 20 height 20
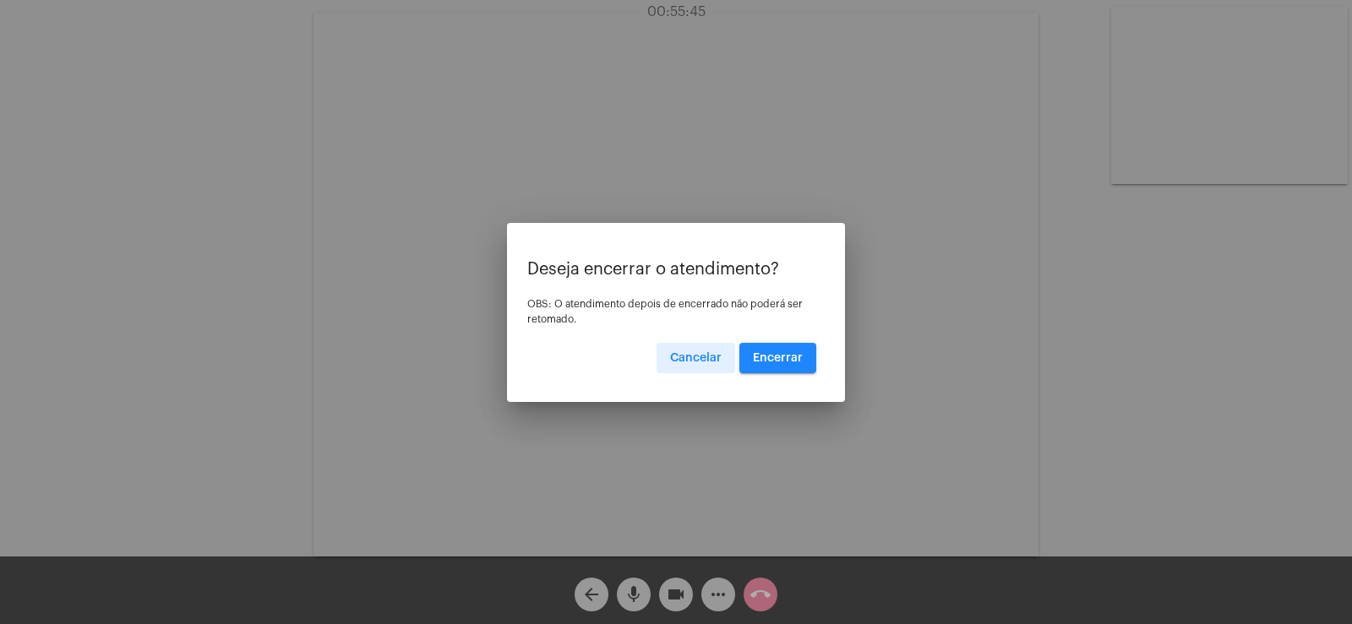
click at [777, 345] on button "Encerrar" at bounding box center [777, 358] width 77 height 30
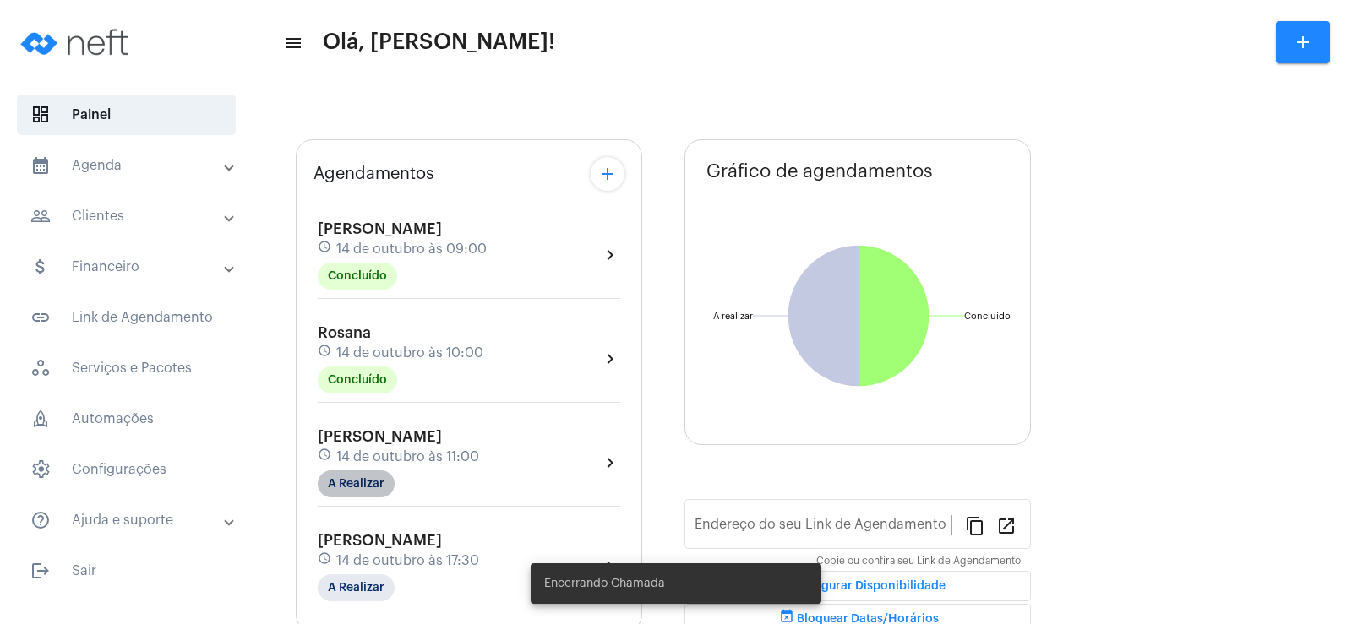
click at [356, 492] on mat-chip "A Realizar" at bounding box center [356, 484] width 77 height 27
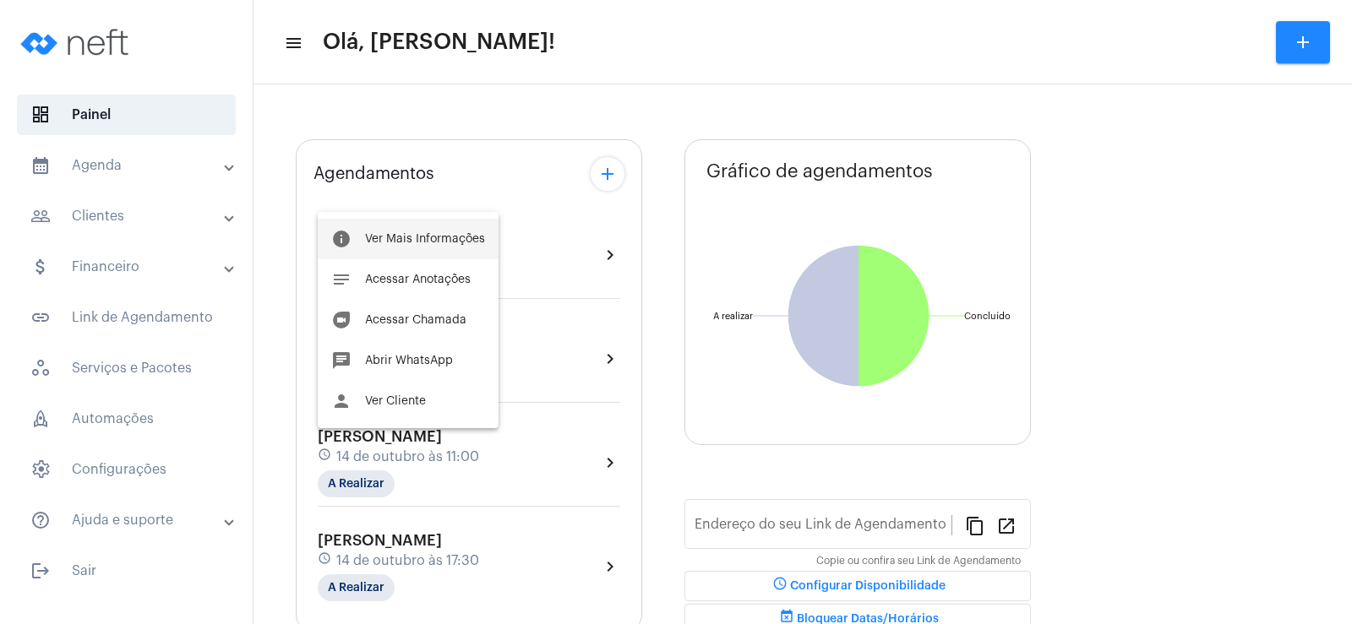
type input "[URL][DOMAIN_NAME]"
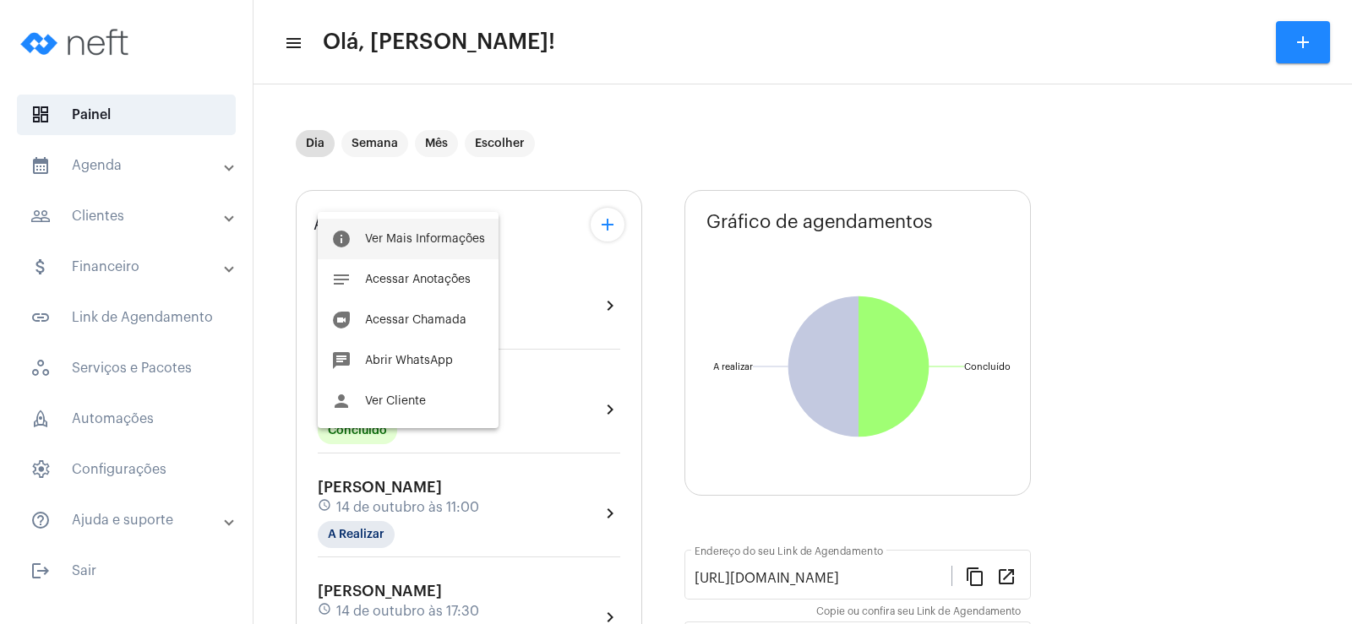
click at [438, 244] on span "Ver Mais Informações" at bounding box center [425, 239] width 120 height 12
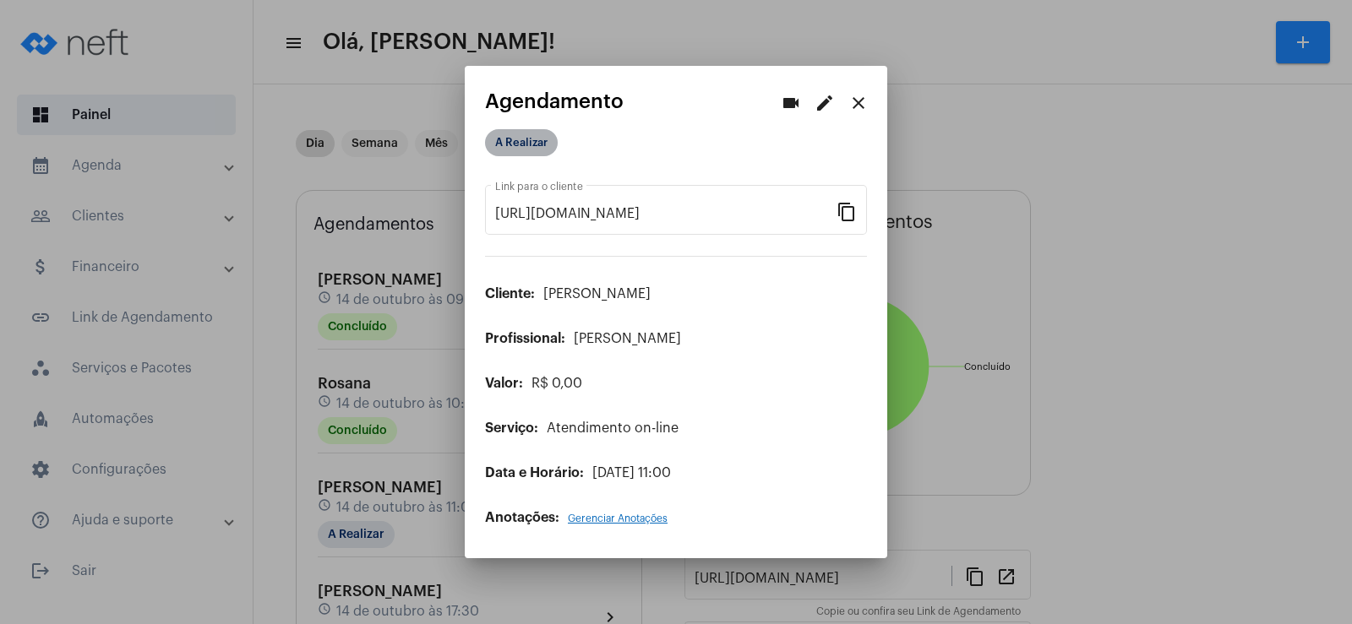
click at [520, 144] on mat-chip "A Realizar" at bounding box center [521, 142] width 73 height 27
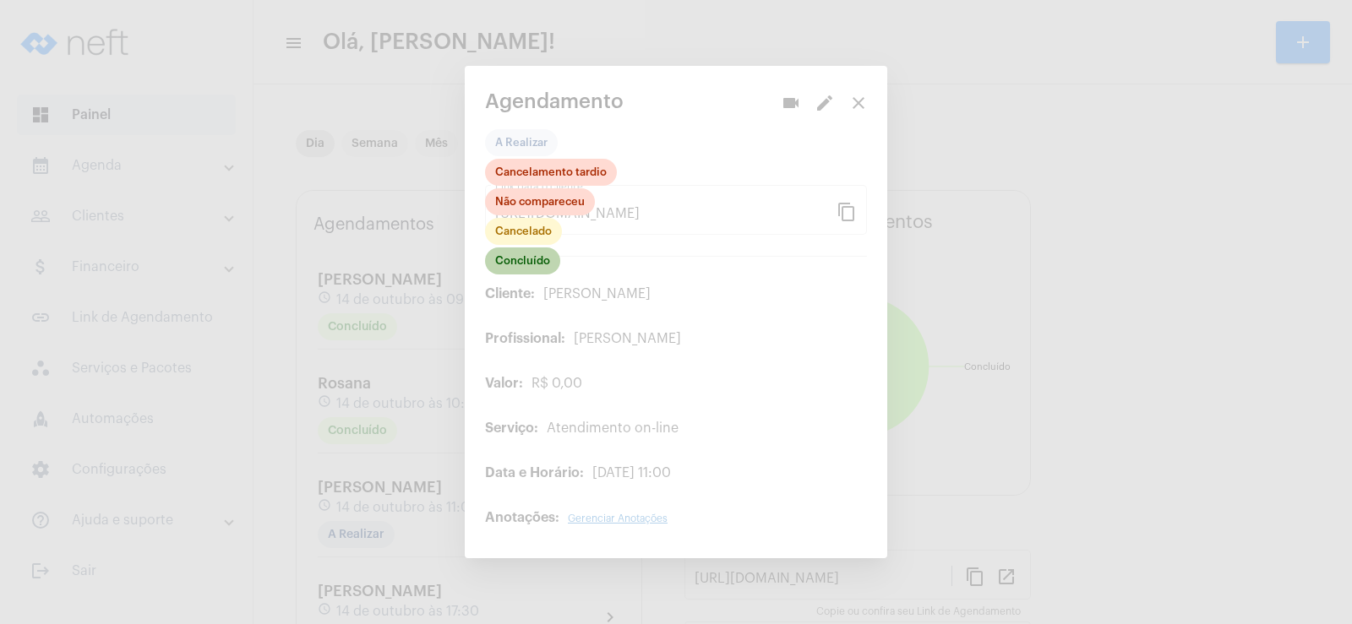
click at [519, 263] on mat-chip "Concluído" at bounding box center [522, 261] width 75 height 27
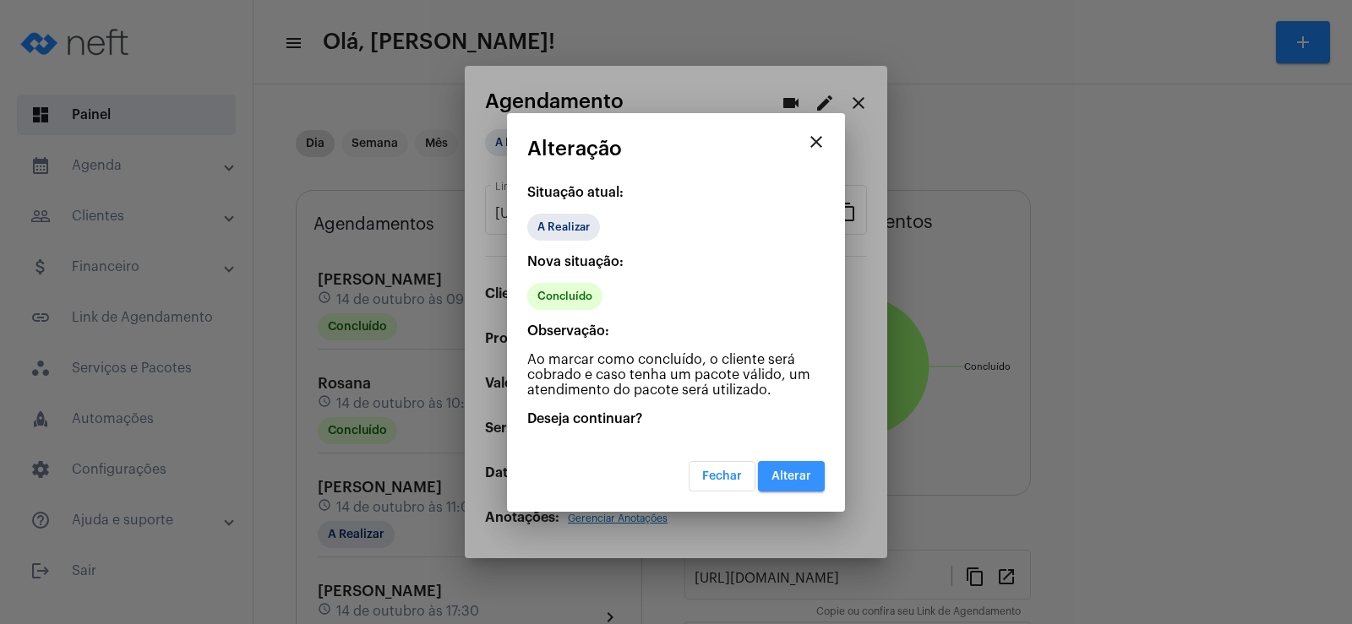
click at [794, 470] on button "Alterar" at bounding box center [791, 476] width 67 height 30
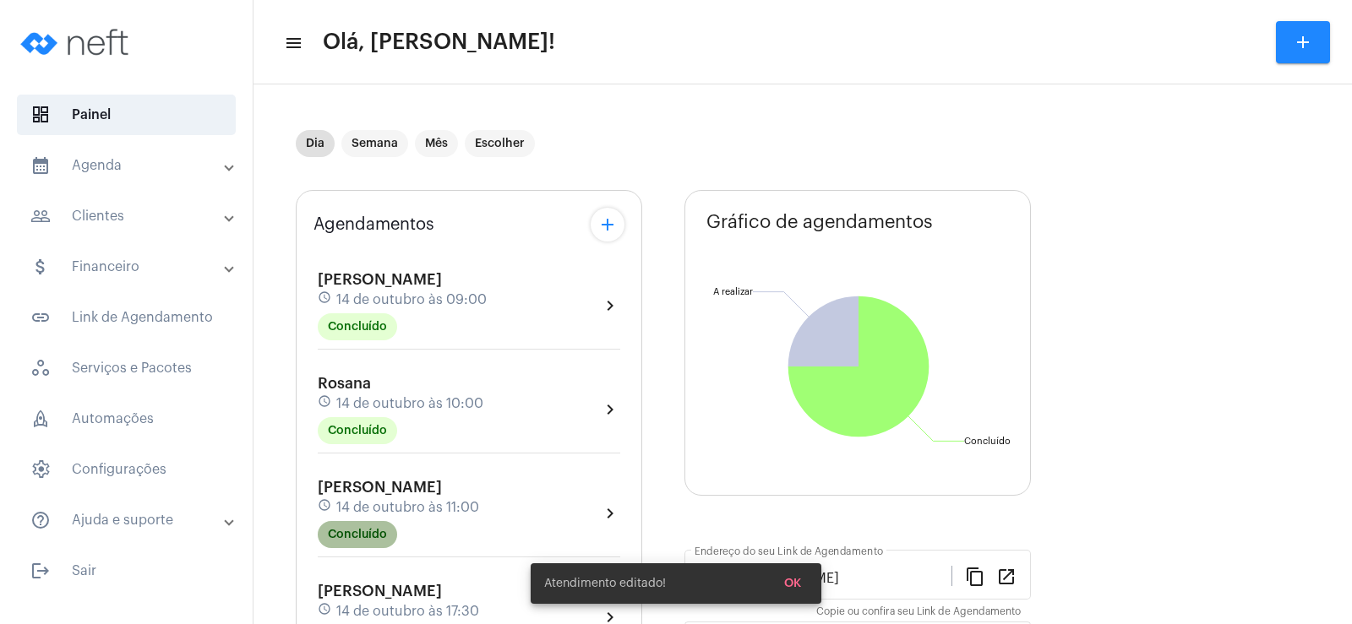
click at [355, 530] on mat-chip "Concluído" at bounding box center [357, 534] width 79 height 27
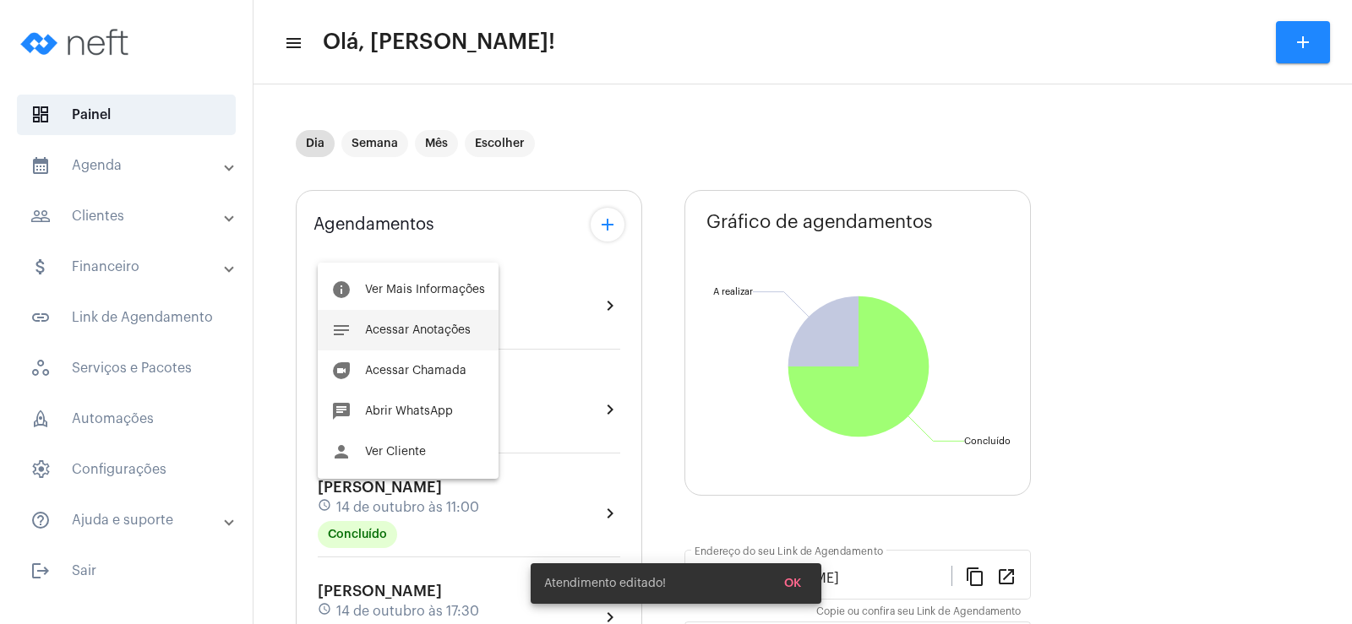
click at [394, 325] on span "Acessar Anotações" at bounding box center [418, 330] width 106 height 12
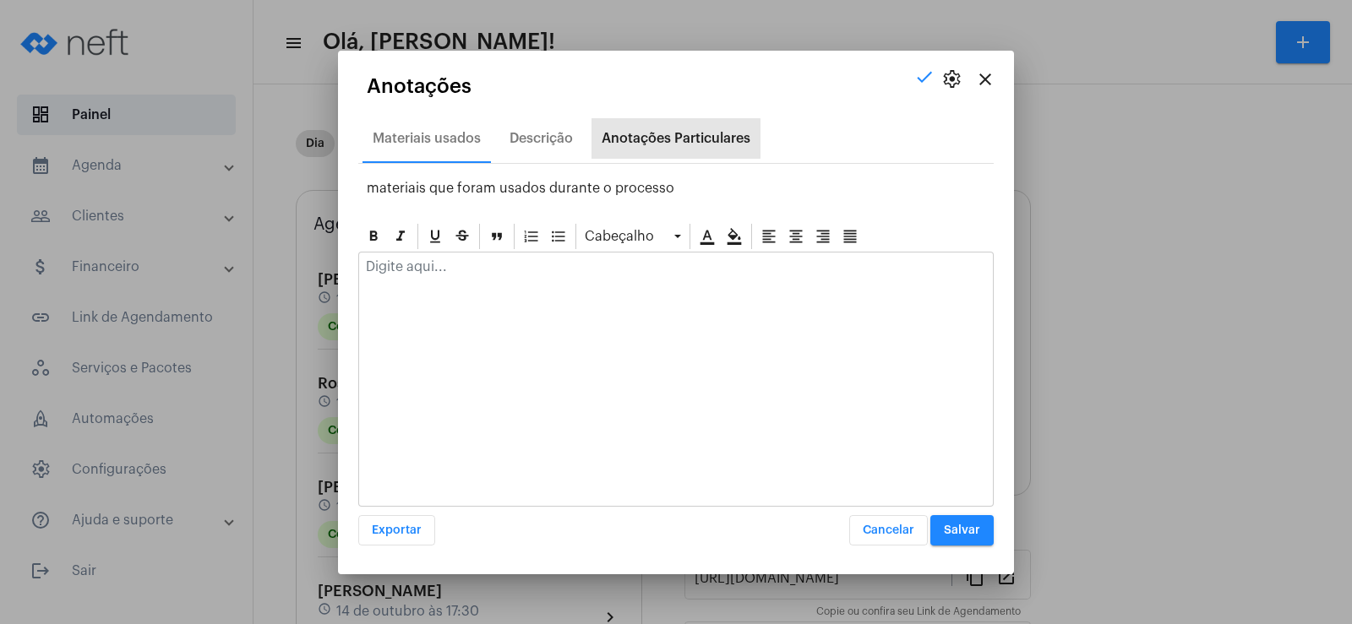
click at [639, 139] on div "Anotações Particulares" at bounding box center [675, 138] width 149 height 15
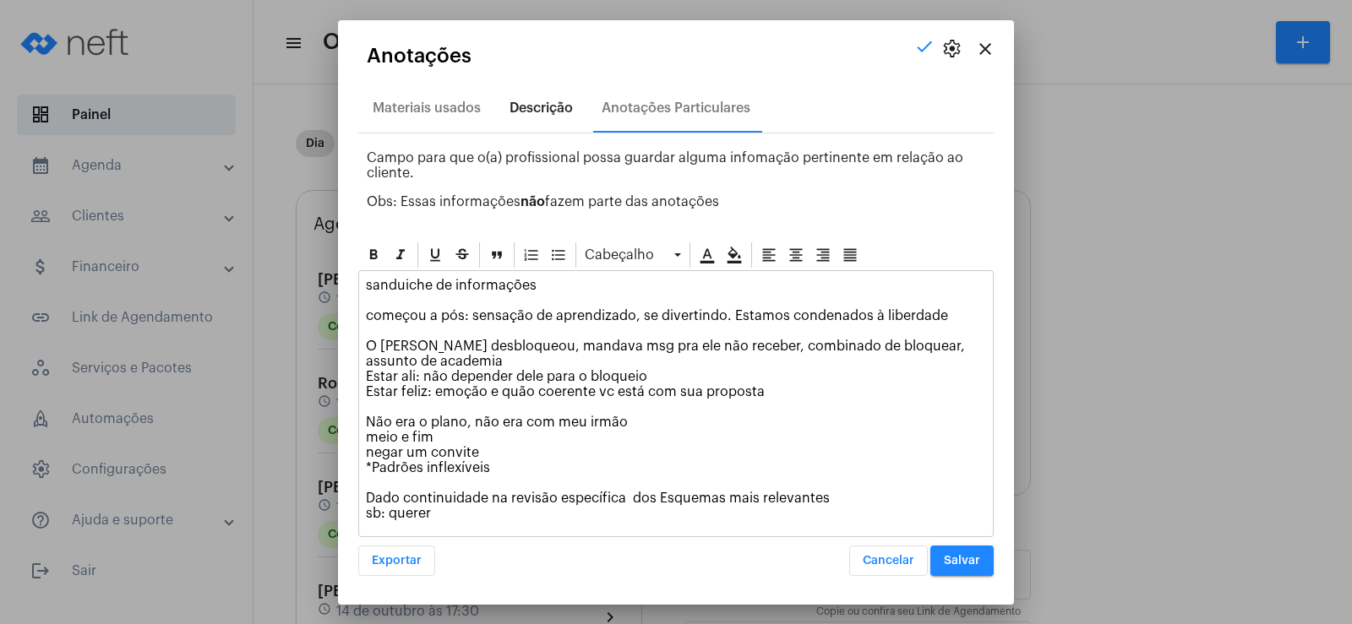
click at [551, 107] on div "Descrição" at bounding box center [540, 108] width 63 height 15
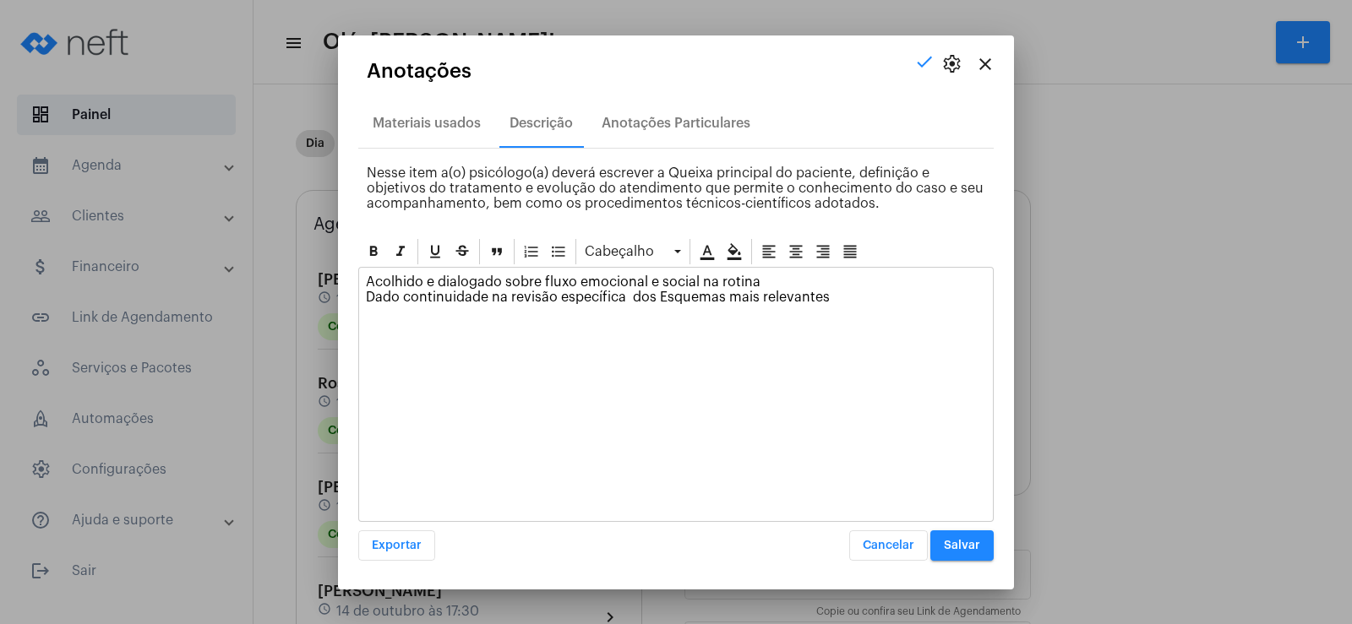
click at [951, 538] on button "Salvar" at bounding box center [961, 545] width 63 height 30
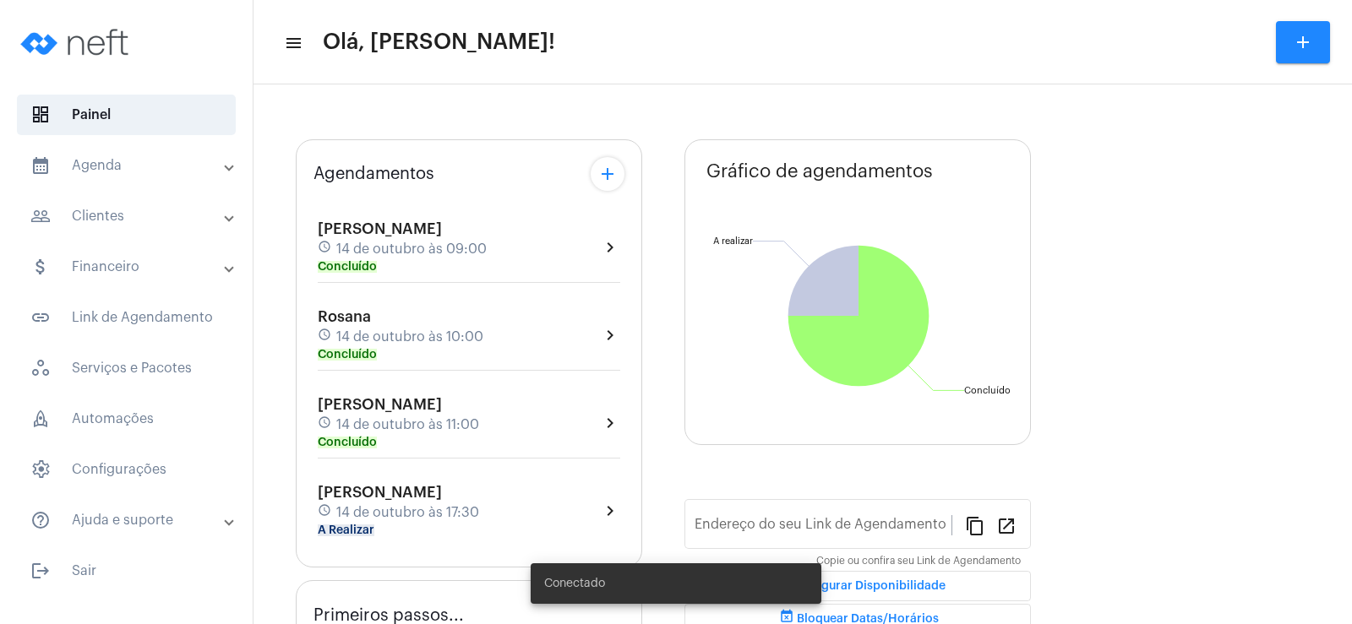
type input "[URL][DOMAIN_NAME]"
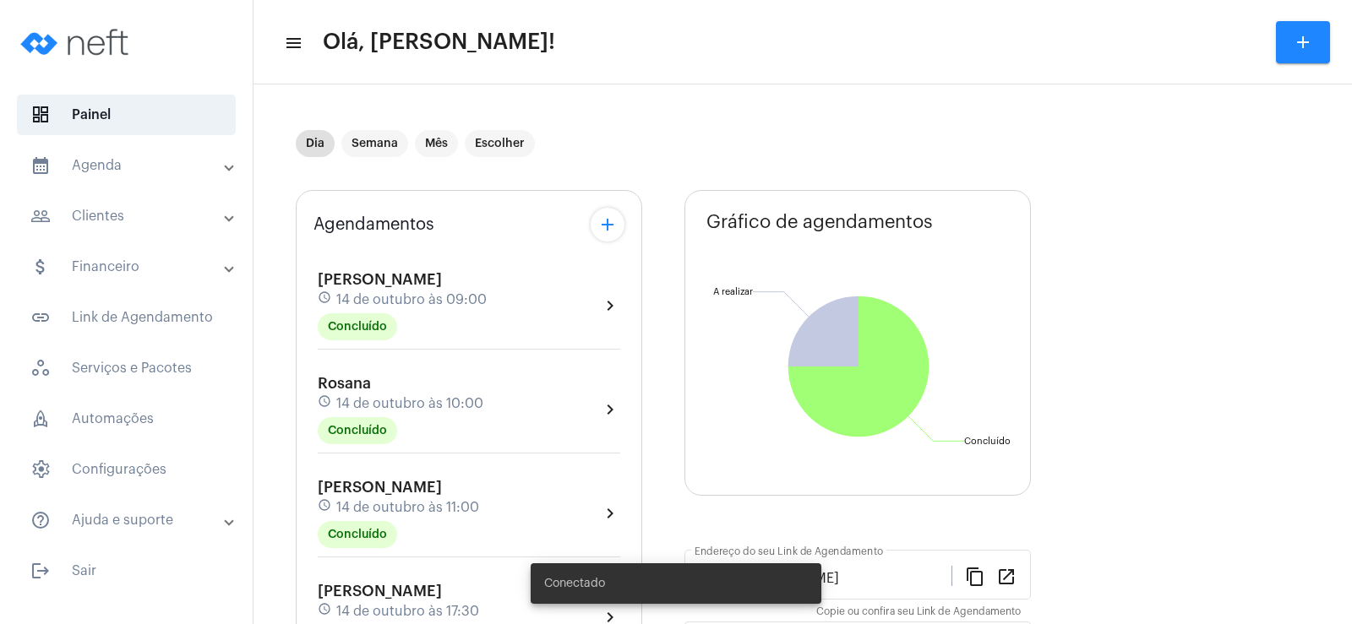
click at [168, 230] on mat-expansion-panel-header "people_outline Clientes" at bounding box center [131, 216] width 242 height 41
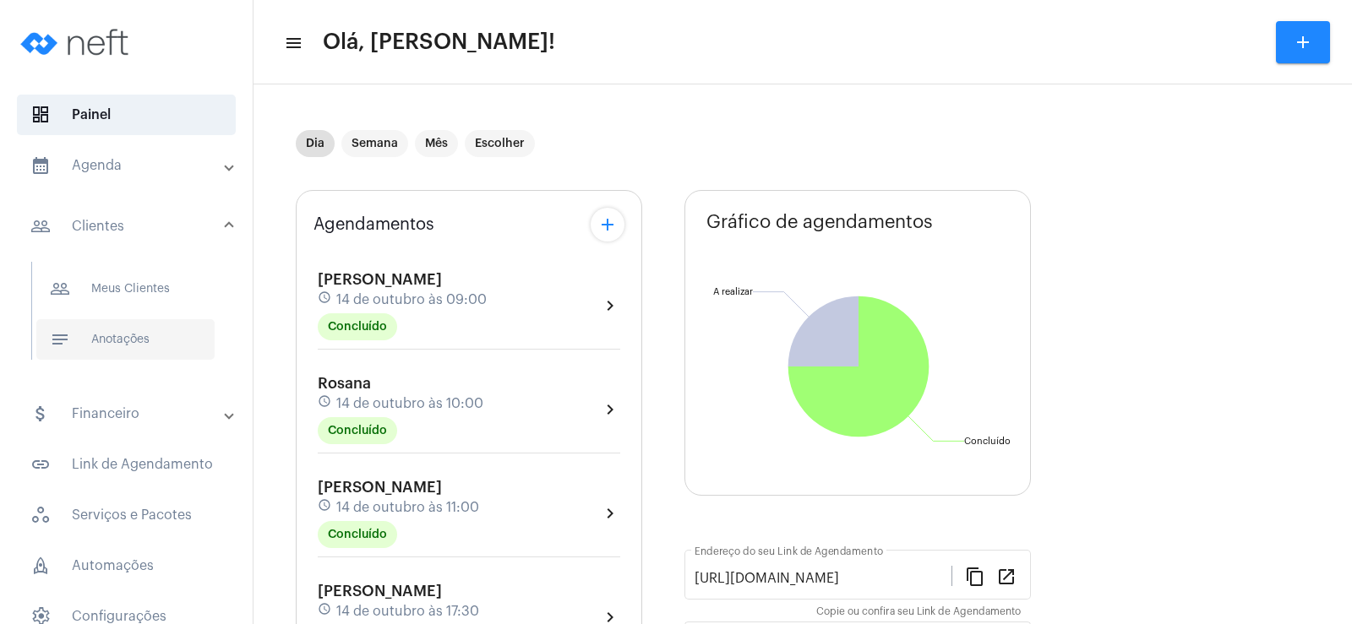
click at [161, 337] on span "notes Anotações" at bounding box center [125, 339] width 178 height 41
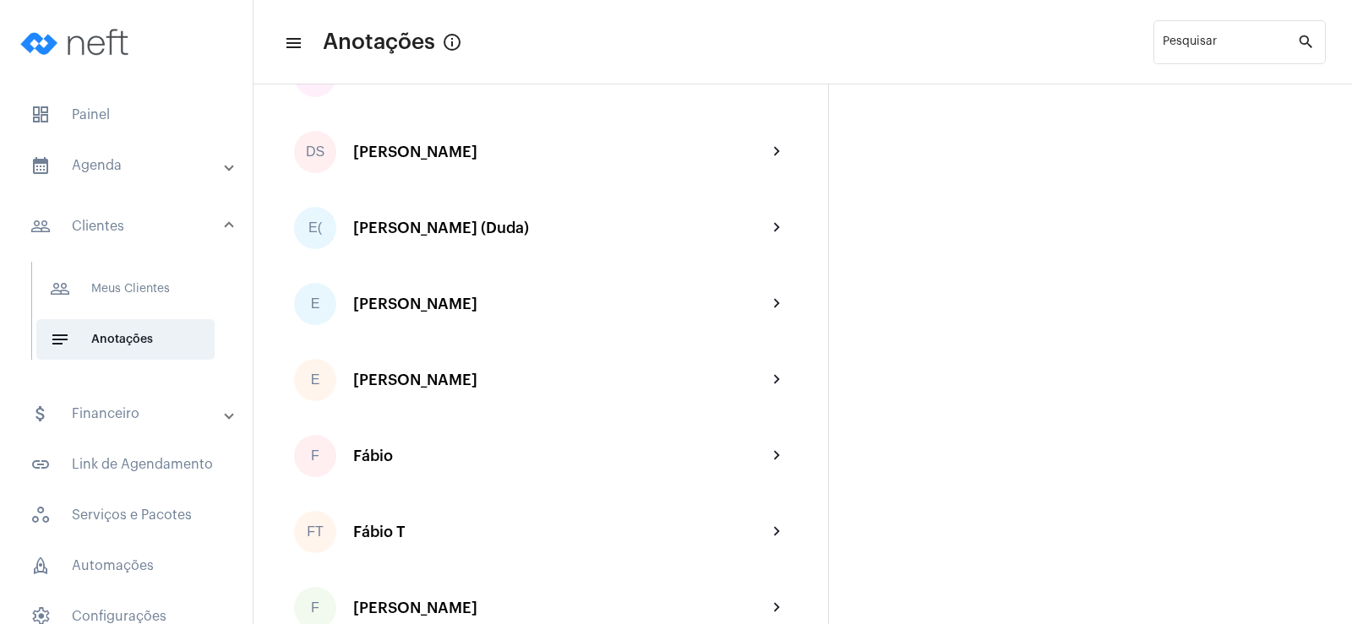
scroll to position [890, 0]
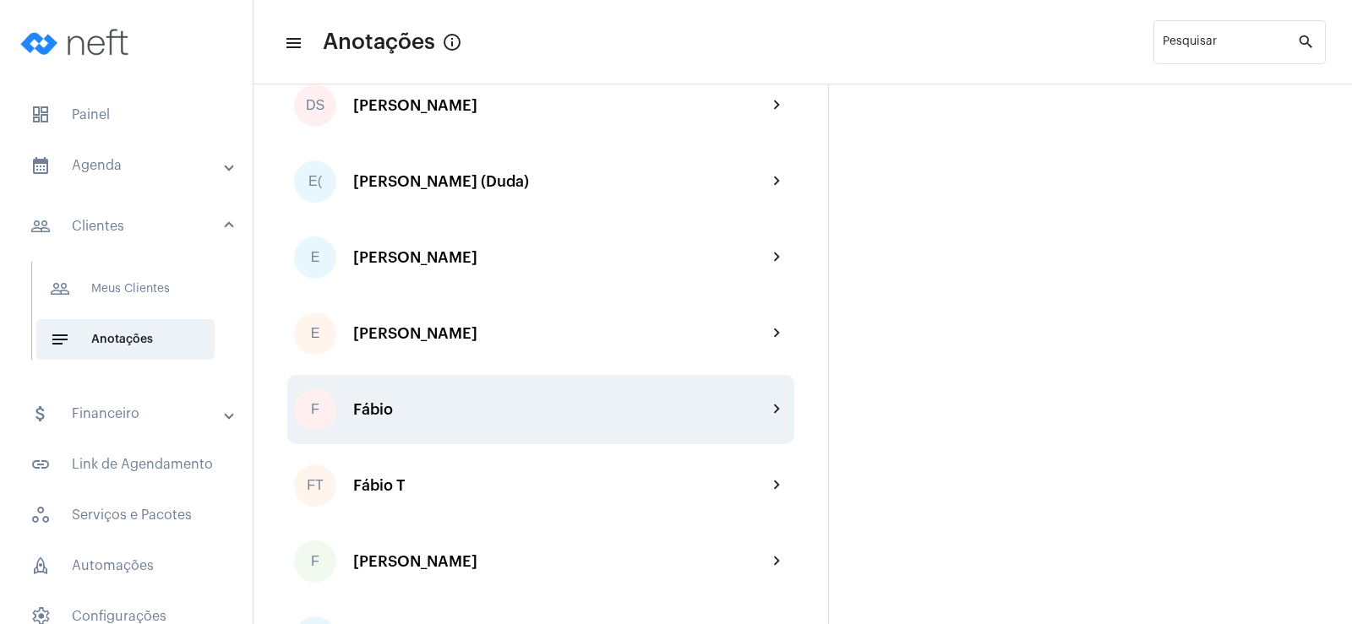
click at [389, 420] on div "F Fábio chevron_right" at bounding box center [540, 409] width 507 height 69
